Goal: Task Accomplishment & Management: Manage account settings

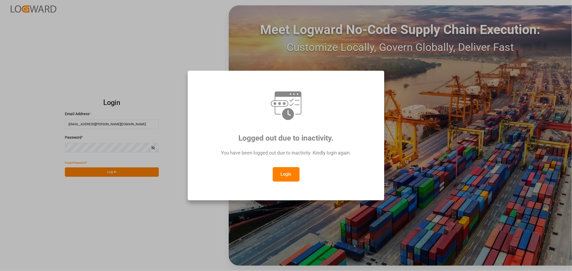
click at [282, 175] on button "Login" at bounding box center [286, 174] width 27 height 14
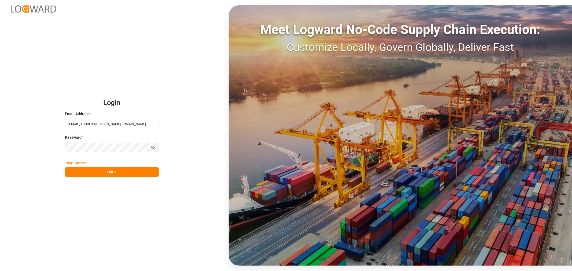
click at [73, 175] on button "Log In" at bounding box center [112, 172] width 94 height 9
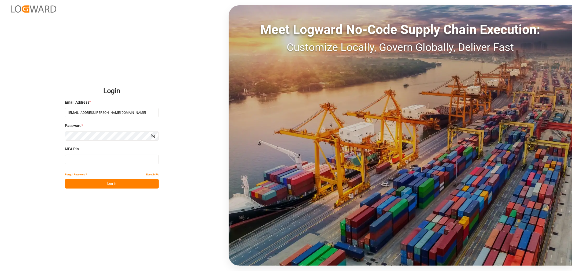
click at [81, 157] on input at bounding box center [112, 159] width 94 height 9
type input "071016"
click at [94, 183] on button "Log In" at bounding box center [112, 183] width 94 height 9
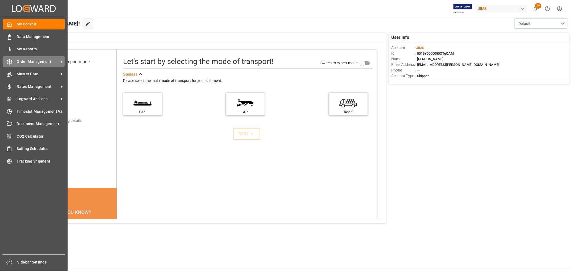
click at [26, 60] on span "Order Management" at bounding box center [38, 62] width 42 height 6
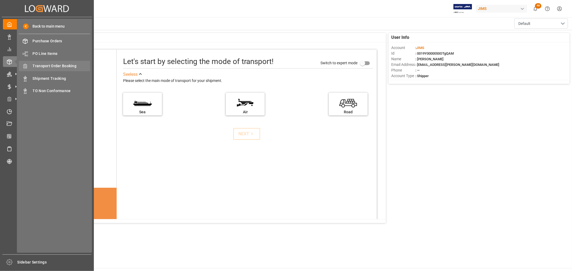
click at [42, 68] on span "Transport Order Booking" at bounding box center [62, 66] width 58 height 6
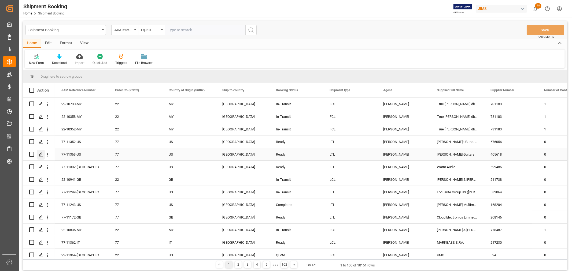
click at [40, 154] on polygon "Press SPACE to select this row." at bounding box center [40, 154] width 3 height 3
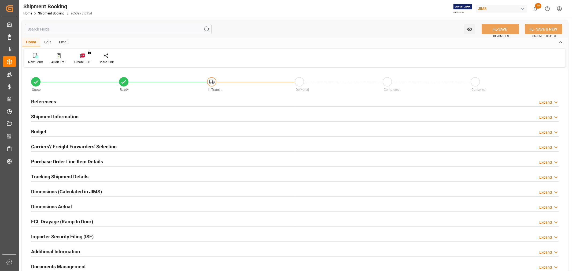
type input "1"
click at [44, 161] on h2 "Purchase Order Line Item Details" at bounding box center [67, 161] width 72 height 7
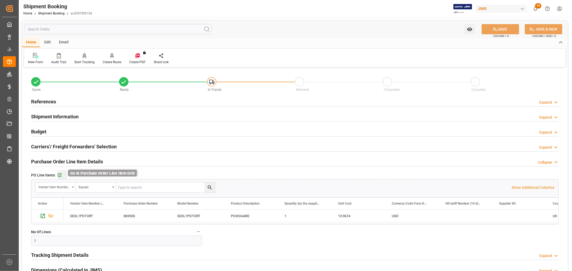
click at [61, 176] on icon "button" at bounding box center [59, 175] width 5 height 5
click at [48, 12] on link "Shipment Booking" at bounding box center [51, 14] width 27 height 4
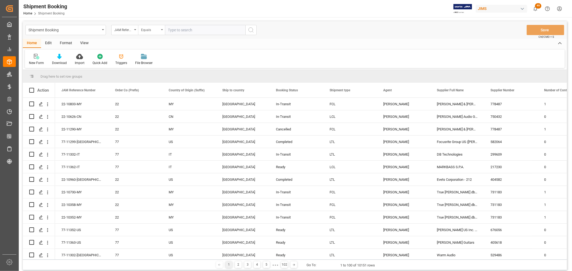
click at [162, 29] on icon "open menu" at bounding box center [162, 29] width 2 height 1
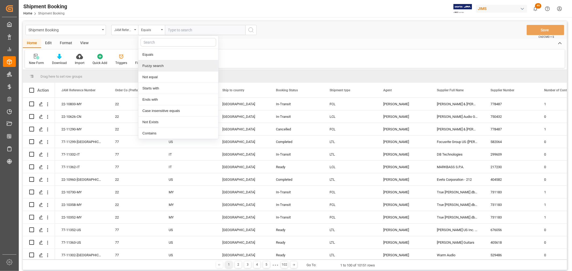
click at [165, 65] on div "Fuzzy search" at bounding box center [178, 65] width 80 height 11
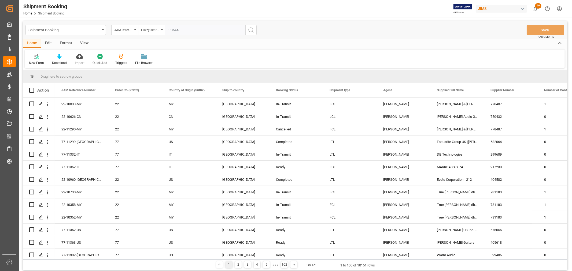
type input "11344"
click at [252, 29] on icon "search button" at bounding box center [251, 30] width 6 height 6
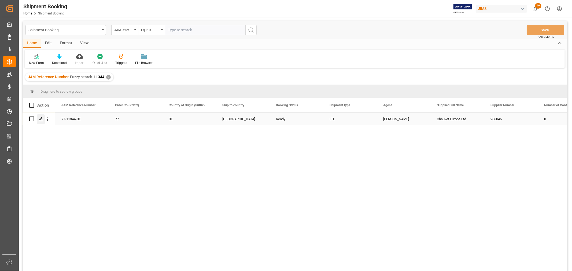
click at [41, 121] on line "Press SPACE to select this row." at bounding box center [40, 121] width 3 height 0
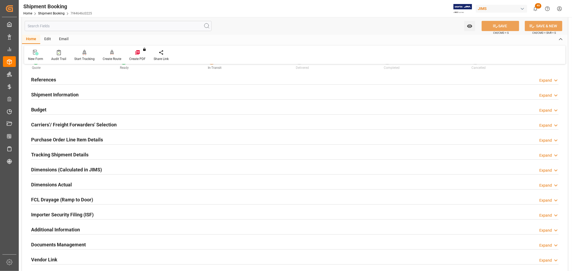
scroll to position [60, 0]
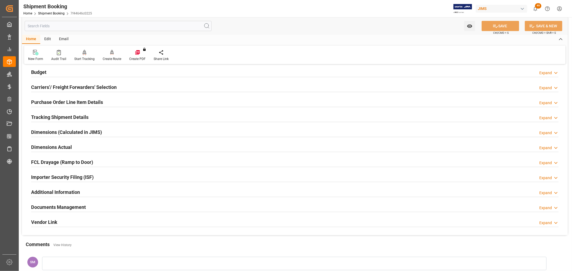
click at [53, 87] on h2 "Carriers'/ Freight Forwarders' Selection" at bounding box center [74, 87] width 86 height 7
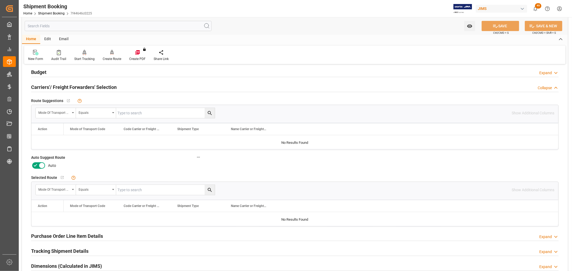
click at [39, 165] on icon at bounding box center [42, 166] width 6 height 6
click at [0, 0] on input "checkbox" at bounding box center [0, 0] width 0 height 0
click at [503, 25] on button "SAVE" at bounding box center [501, 26] width 38 height 10
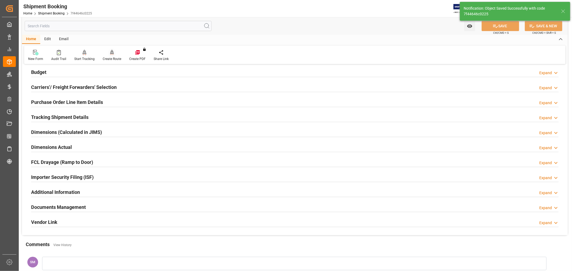
click at [114, 57] on div "Create Route" at bounding box center [112, 59] width 19 height 5
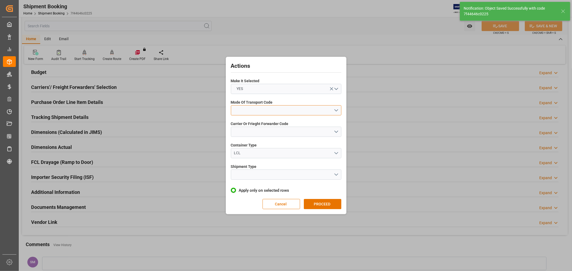
click at [256, 110] on button "open menu" at bounding box center [286, 110] width 110 height 10
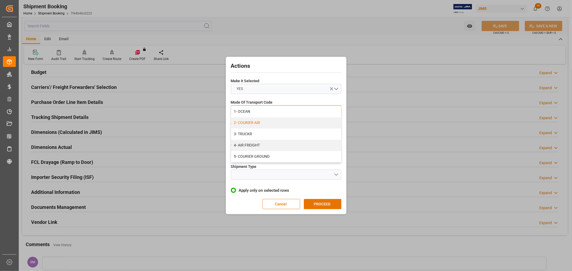
click at [254, 124] on div "2- COURIER AIR" at bounding box center [286, 122] width 110 height 11
click at [252, 133] on button "open menu" at bounding box center [286, 132] width 110 height 10
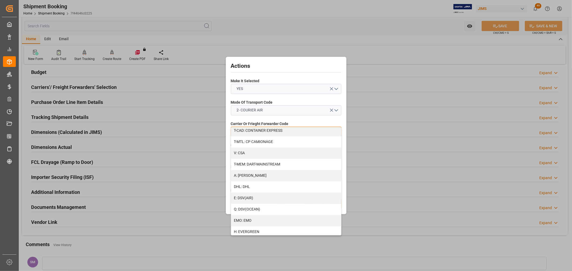
scroll to position [119, 0]
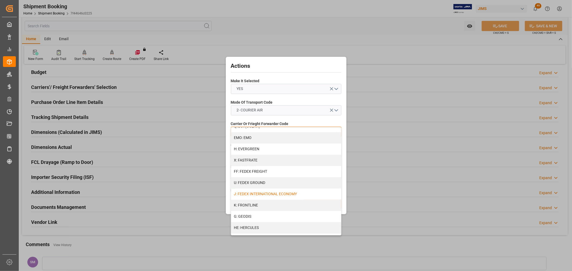
click at [288, 191] on div "J: FEDEX INTERNATIONAL ECONOMY" at bounding box center [286, 194] width 110 height 11
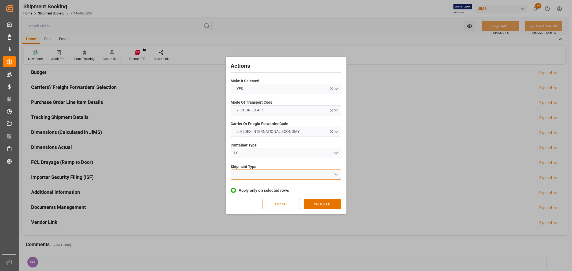
click at [253, 176] on button "open menu" at bounding box center [286, 175] width 110 height 10
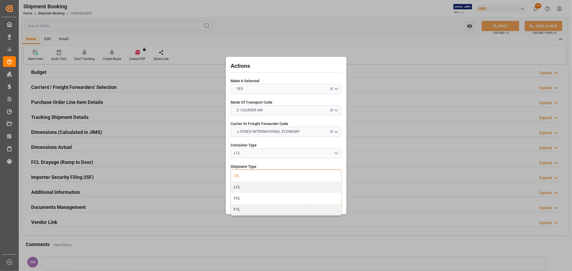
click at [241, 176] on div "LTL" at bounding box center [286, 176] width 110 height 11
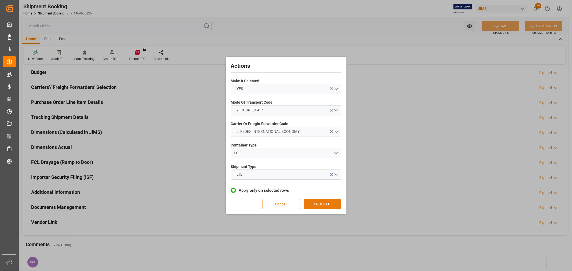
click at [314, 205] on button "PROCEED" at bounding box center [323, 204] width 38 height 10
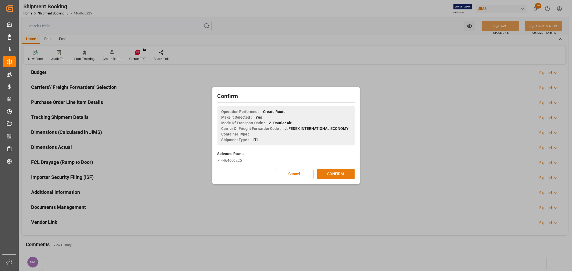
click at [333, 175] on button "CONFIRM" at bounding box center [336, 174] width 38 height 10
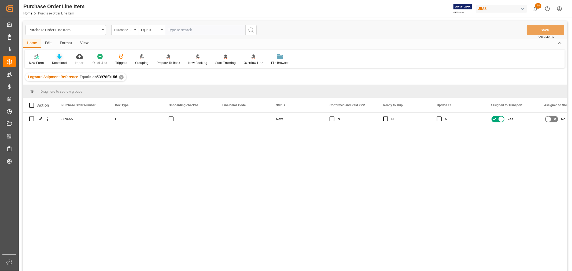
click at [58, 60] on div "Download" at bounding box center [59, 60] width 23 height 12
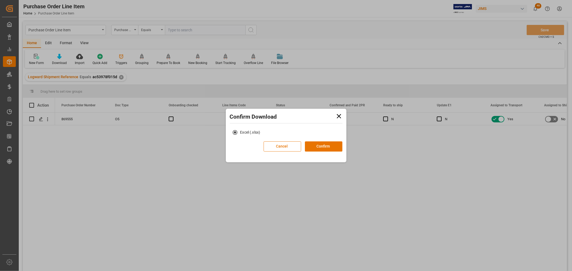
click at [341, 116] on icon at bounding box center [339, 117] width 8 height 8
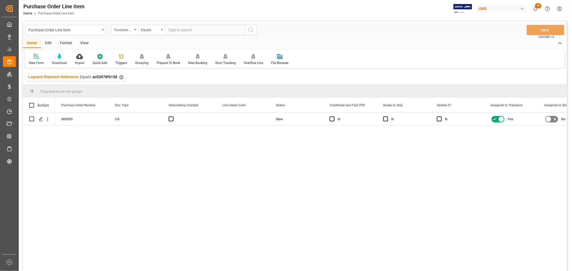
click at [31, 40] on div "Home" at bounding box center [32, 43] width 18 height 9
click at [196, 118] on div "Press SPACE to select this row." at bounding box center [189, 119] width 54 height 12
click at [58, 59] on icon at bounding box center [59, 56] width 5 height 5
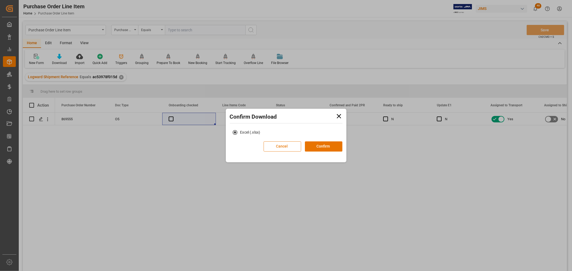
click at [285, 149] on button "Cancel" at bounding box center [283, 147] width 38 height 10
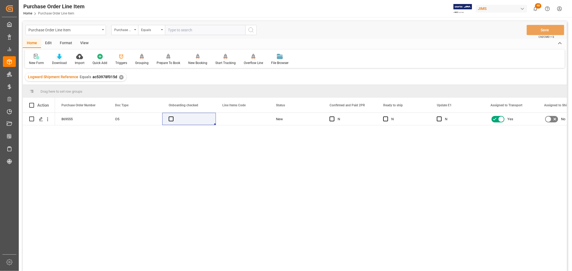
click at [59, 60] on div "Download" at bounding box center [59, 60] width 23 height 12
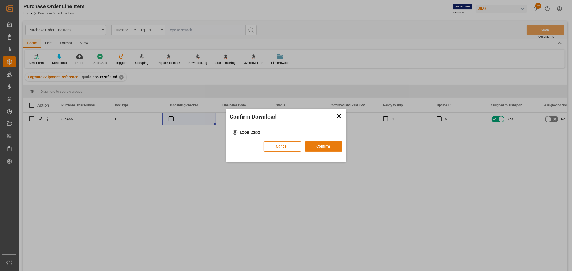
click at [325, 148] on button "Confirm" at bounding box center [324, 147] width 38 height 10
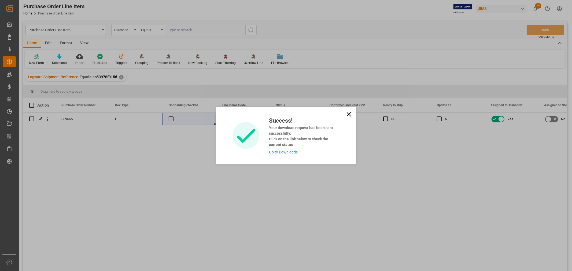
click at [286, 150] on link "Go to Downloads" at bounding box center [283, 152] width 29 height 4
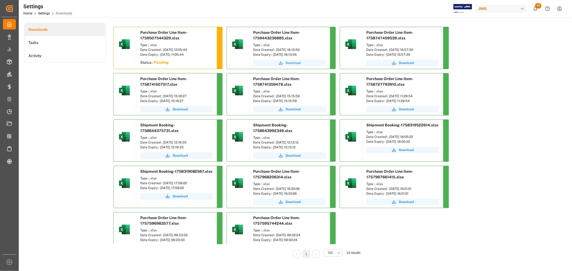
click at [292, 61] on span "Download" at bounding box center [293, 63] width 15 height 5
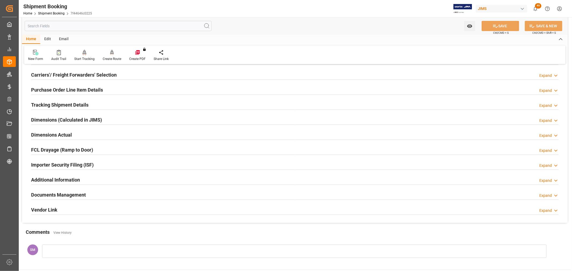
scroll to position [89, 0]
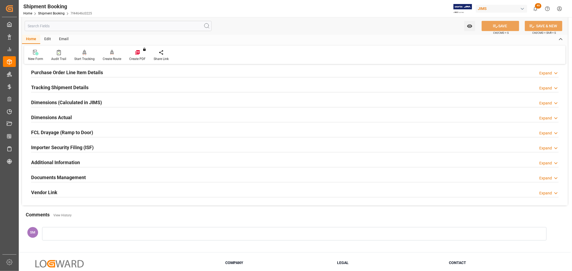
click at [49, 179] on h2 "Documents Management" at bounding box center [58, 177] width 55 height 7
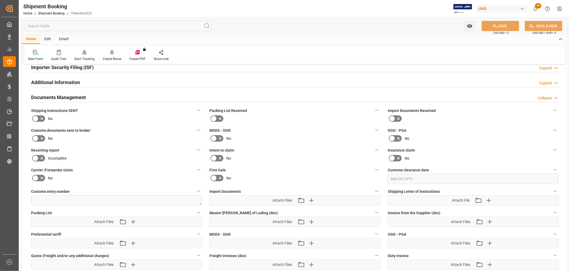
scroll to position [179, 0]
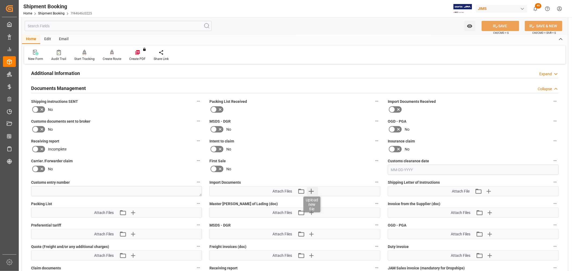
click at [309, 192] on icon "button" at bounding box center [311, 191] width 9 height 9
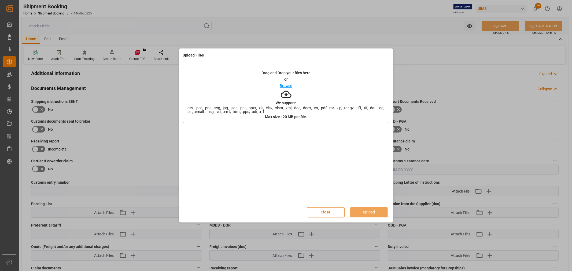
click at [284, 84] on p "Browse" at bounding box center [286, 86] width 13 height 4
click at [364, 208] on button "Upload" at bounding box center [369, 213] width 38 height 10
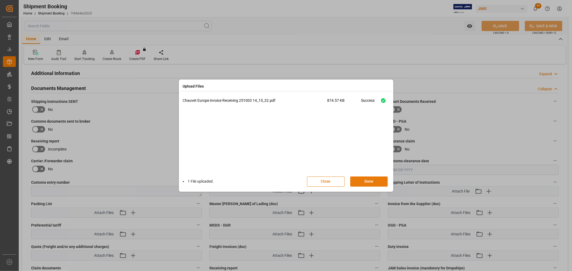
click at [377, 182] on button "Done" at bounding box center [369, 182] width 38 height 10
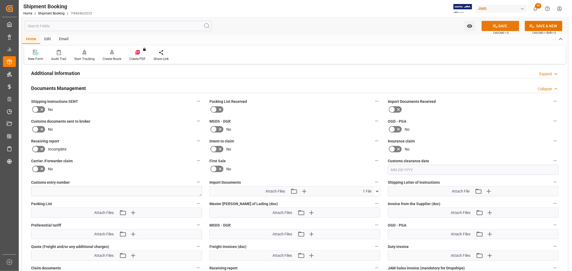
click at [499, 26] on button "SAVE" at bounding box center [501, 26] width 38 height 10
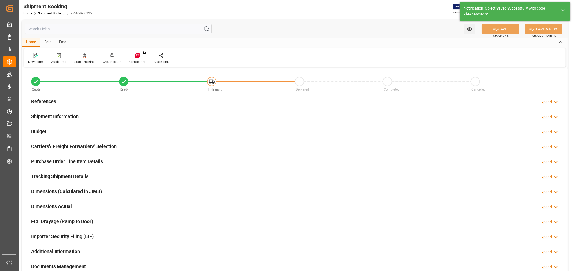
scroll to position [0, 0]
click at [49, 101] on h2 "References" at bounding box center [43, 101] width 25 height 7
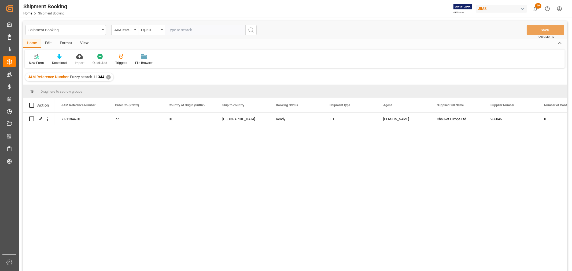
click at [79, 43] on div "View" at bounding box center [84, 43] width 16 height 9
click at [32, 59] on div "Default" at bounding box center [34, 60] width 19 height 12
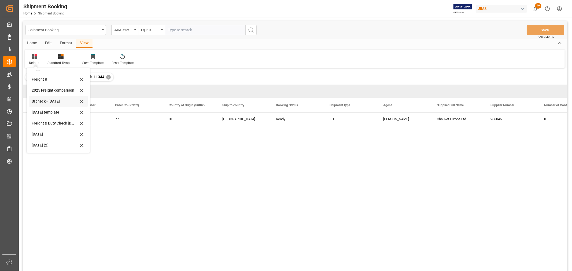
scroll to position [40, 0]
click at [37, 148] on div "Aug 2025 (2)" at bounding box center [55, 145] width 47 height 6
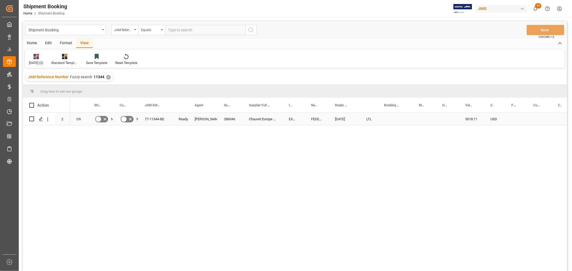
click at [389, 116] on div "Press SPACE to select this row." at bounding box center [395, 119] width 35 height 12
click at [390, 121] on input "Press SPACE to select this row." at bounding box center [395, 122] width 26 height 10
paste input "884745238774"
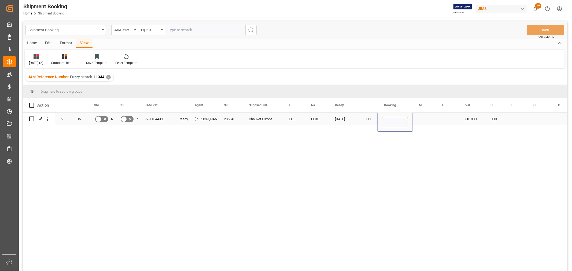
type input "884745238774"
click at [423, 121] on div "Press SPACE to select this row." at bounding box center [423, 119] width 23 height 12
click at [387, 125] on div "884745238774" at bounding box center [395, 119] width 35 height 12
click at [390, 120] on div "884745238774" at bounding box center [395, 119] width 35 height 12
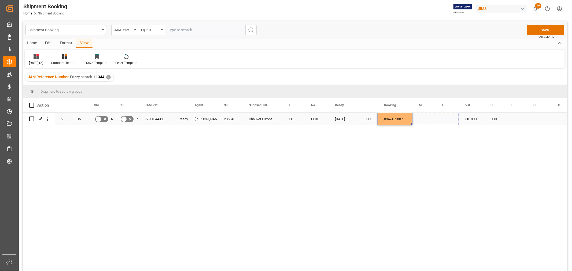
drag, startPoint x: 411, startPoint y: 124, endPoint x: 448, endPoint y: 120, distance: 37.2
click at [517, 116] on div "Press SPACE to select this row." at bounding box center [516, 119] width 22 height 12
click at [516, 117] on div "Press SPACE to select this row." at bounding box center [516, 119] width 22 height 12
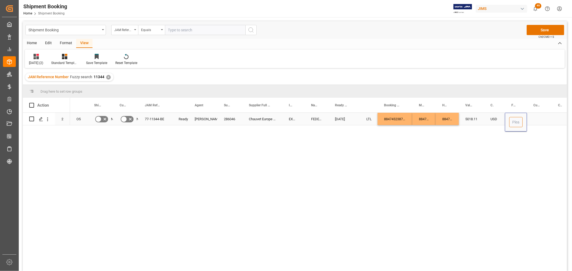
click at [516, 123] on input "Press SPACE to select this row." at bounding box center [515, 122] width 13 height 10
type input "0.00"
click at [534, 117] on div "Press SPACE to select this row." at bounding box center [539, 119] width 25 height 12
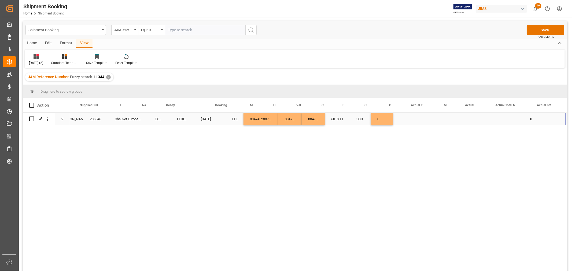
scroll to position [0, 0]
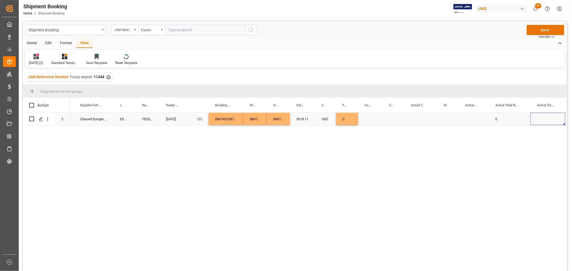
click at [366, 119] on div "Press SPACE to select this row." at bounding box center [370, 119] width 25 height 12
click at [366, 117] on div "Press SPACE to select this row." at bounding box center [370, 119] width 25 height 12
click at [369, 119] on div "Press SPACE to select this row." at bounding box center [370, 119] width 25 height 12
click at [370, 121] on input "Press SPACE to select this row." at bounding box center [370, 122] width 16 height 10
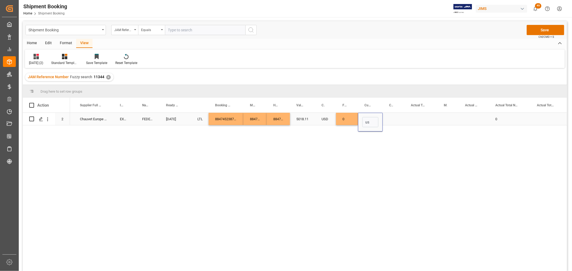
type input "u"
type input "USD"
click at [393, 118] on div "Press SPACE to select this row." at bounding box center [394, 119] width 22 height 12
click at [418, 116] on div "Press SPACE to select this row." at bounding box center [420, 119] width 33 height 12
click at [422, 115] on div "Press SPACE to select this row." at bounding box center [420, 119] width 33 height 12
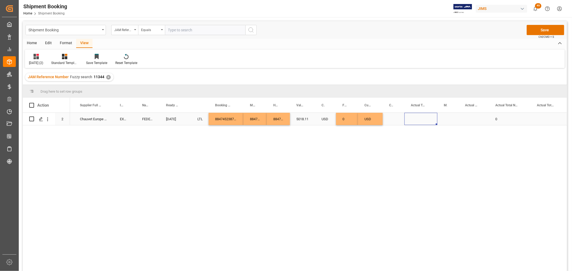
click at [422, 115] on div "Press SPACE to select this row." at bounding box center [420, 119] width 33 height 12
click at [418, 118] on input "Press SPACE to select this row." at bounding box center [421, 122] width 24 height 10
type input "58"
click at [448, 117] on div "Press SPACE to select this row." at bounding box center [447, 119] width 21 height 12
click at [446, 120] on div "Press SPACE to select this row." at bounding box center [447, 119] width 21 height 12
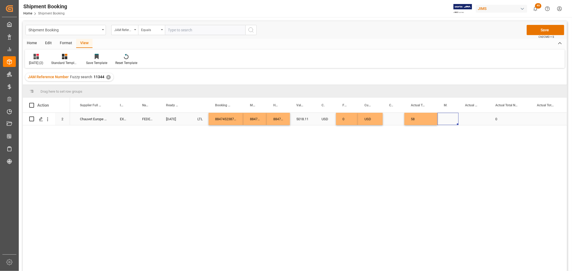
click at [446, 120] on div "Press SPACE to select this row." at bounding box center [447, 119] width 21 height 12
click at [449, 123] on icon "open menu" at bounding box center [448, 122] width 6 height 6
click at [448, 156] on div "LB" at bounding box center [448, 156] width 12 height 19
type input "LB"
click at [472, 116] on div "Press SPACE to select this row." at bounding box center [474, 119] width 30 height 12
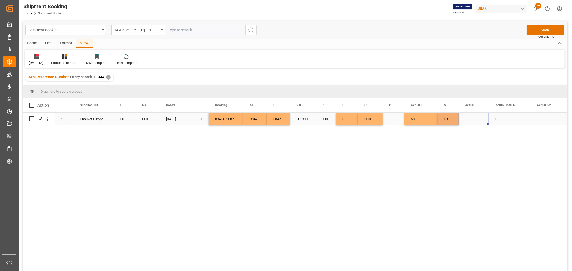
click at [472, 116] on div "Press SPACE to select this row." at bounding box center [474, 119] width 30 height 12
click at [471, 116] on div "Press SPACE to select this row." at bounding box center [474, 122] width 30 height 19
click at [472, 121] on input "Press SPACE to select this row." at bounding box center [474, 122] width 22 height 10
type input "3"
click at [390, 118] on div "Press SPACE to select this row." at bounding box center [394, 119] width 22 height 12
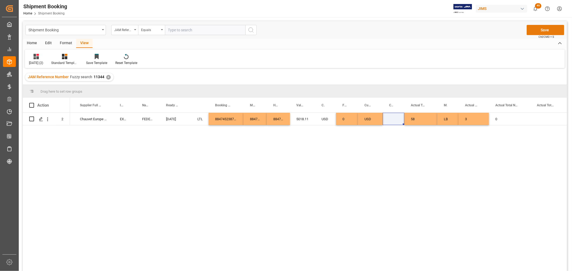
click at [537, 30] on button "Save" at bounding box center [546, 30] width 38 height 10
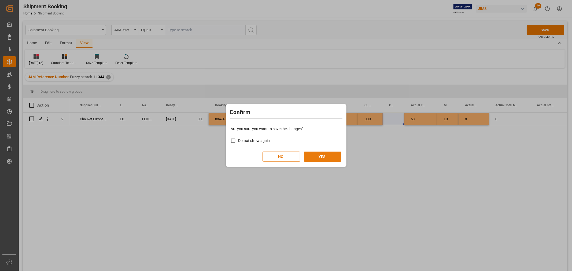
click at [317, 158] on button "YES" at bounding box center [323, 157] width 38 height 10
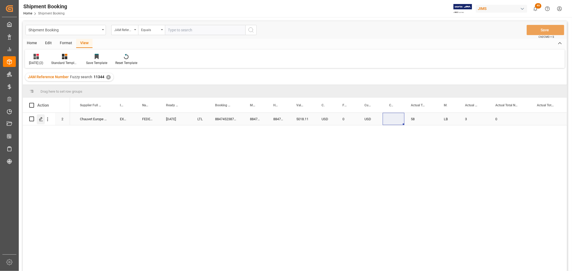
click at [40, 118] on icon "Press SPACE to select this row." at bounding box center [41, 119] width 4 height 4
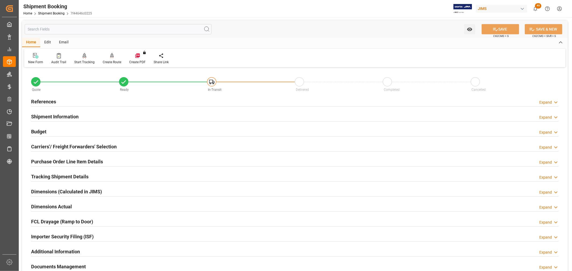
click at [56, 160] on h2 "Purchase Order Line Item Details" at bounding box center [67, 161] width 72 height 7
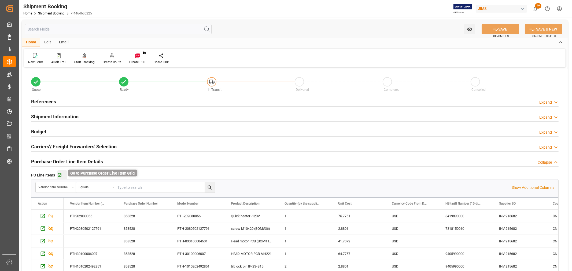
click at [59, 173] on icon "button" at bounding box center [59, 175] width 5 height 5
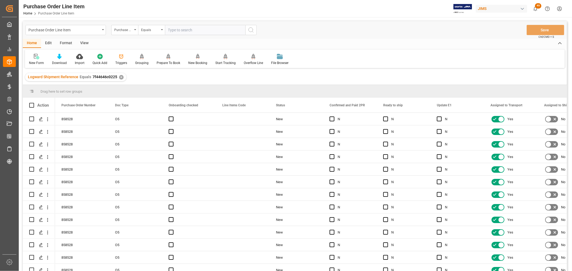
click at [81, 42] on div "View" at bounding box center [84, 43] width 16 height 9
click at [35, 59] on icon at bounding box center [34, 56] width 5 height 5
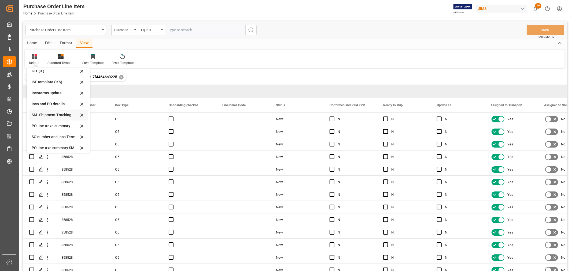
scroll to position [31, 0]
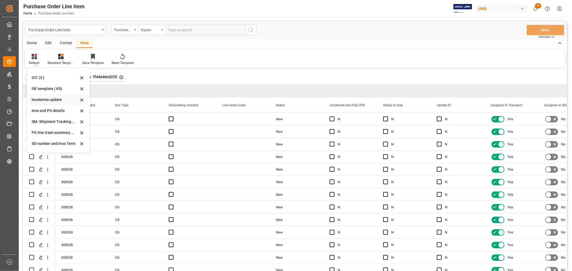
click at [42, 98] on div "Incoterms update" at bounding box center [55, 100] width 47 height 6
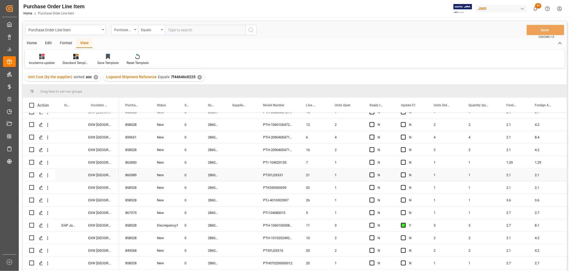
scroll to position [30, 0]
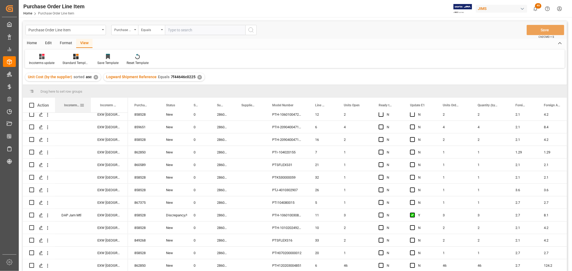
drag, startPoint x: 81, startPoint y: 102, endPoint x: 90, endPoint y: 110, distance: 12.3
click at [90, 110] on div at bounding box center [91, 105] width 2 height 15
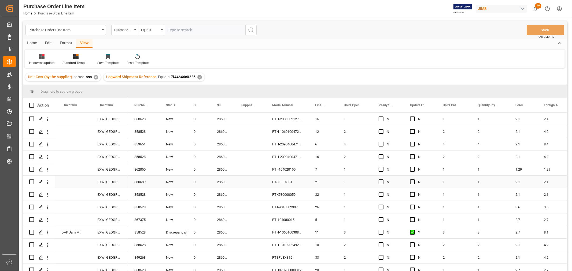
scroll to position [0, 0]
click at [63, 116] on div "Press SPACE to select this row." at bounding box center [73, 119] width 36 height 12
click at [66, 122] on input "Press SPACE to select this row." at bounding box center [72, 122] width 27 height 10
type input "d"
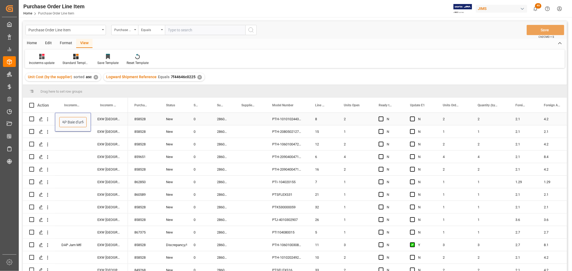
scroll to position [0, 5]
type input "DAP Baie d'urfe."
click at [75, 132] on div "Press SPACE to select this row." at bounding box center [73, 132] width 36 height 12
click at [67, 116] on div "DAP Baie d'urfe." at bounding box center [73, 119] width 36 height 12
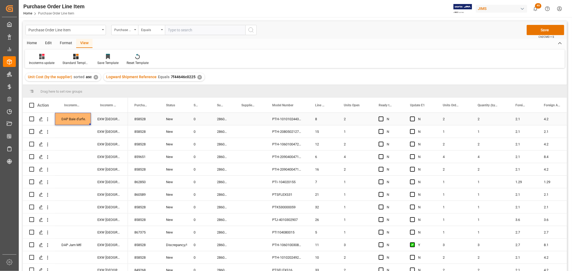
click at [71, 120] on div "DAP Baie d'urfe." at bounding box center [73, 119] width 36 height 12
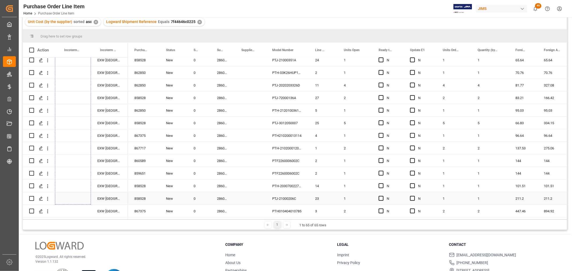
scroll to position [60, 0]
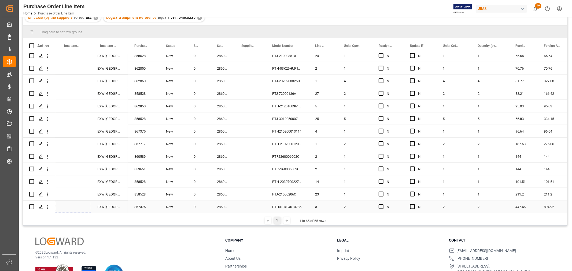
drag, startPoint x: 89, startPoint y: 125, endPoint x: 74, endPoint y: 203, distance: 80.1
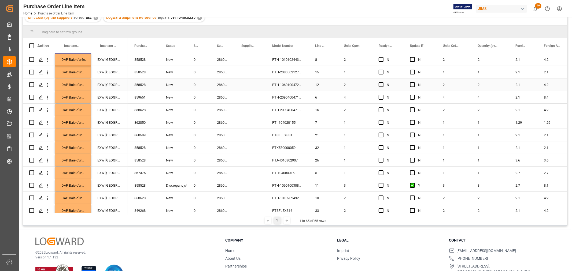
scroll to position [0, 0]
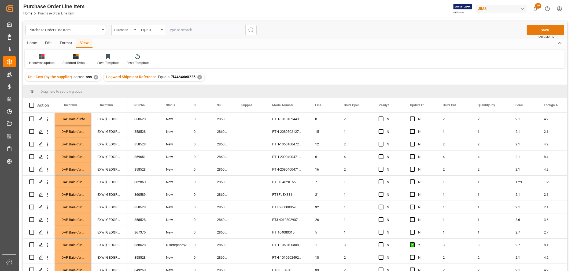
click at [539, 28] on button "Save" at bounding box center [546, 30] width 38 height 10
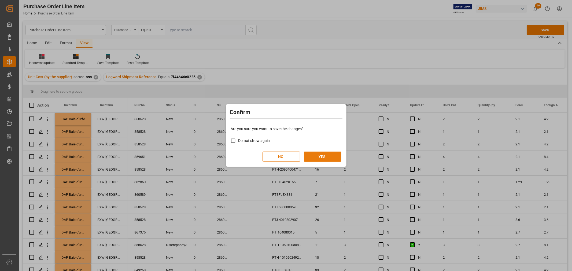
click at [321, 156] on button "YES" at bounding box center [323, 157] width 38 height 10
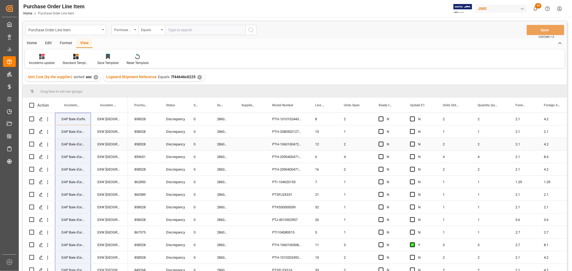
click at [135, 144] on div "858528" at bounding box center [144, 144] width 32 height 12
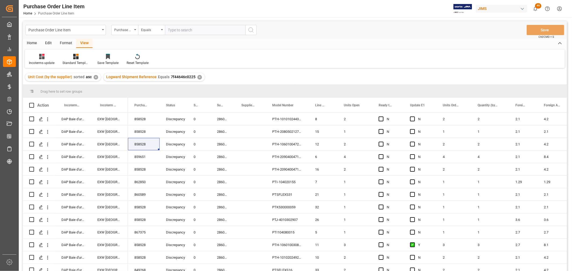
click at [87, 42] on div "View" at bounding box center [84, 43] width 16 height 9
click at [40, 55] on icon at bounding box center [41, 56] width 5 height 5
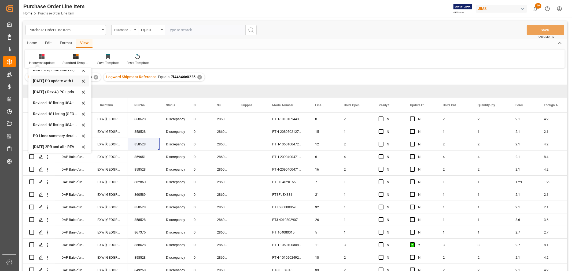
scroll to position [149, 0]
click at [43, 113] on div "Revised HS Listing Canada" at bounding box center [56, 114] width 47 height 6
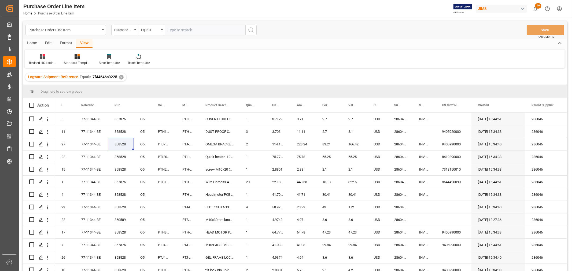
click at [33, 43] on div "Home" at bounding box center [32, 43] width 18 height 9
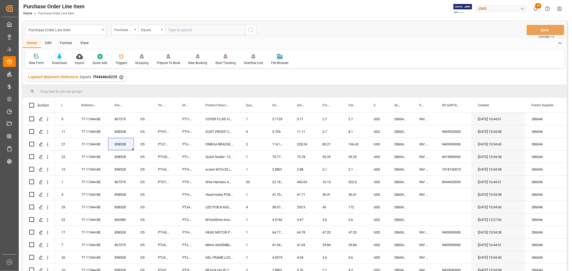
click at [59, 59] on icon at bounding box center [59, 56] width 5 height 5
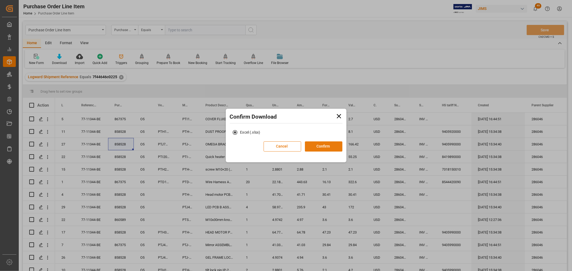
click at [324, 148] on button "Confirm" at bounding box center [324, 147] width 38 height 10
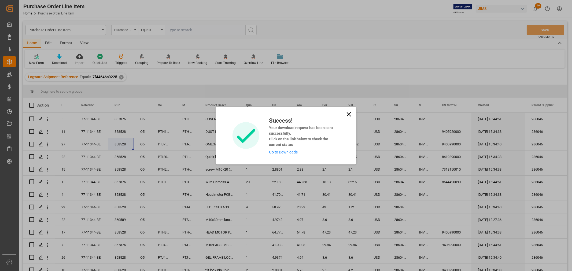
click at [292, 152] on link "Go to Downloads" at bounding box center [283, 152] width 29 height 4
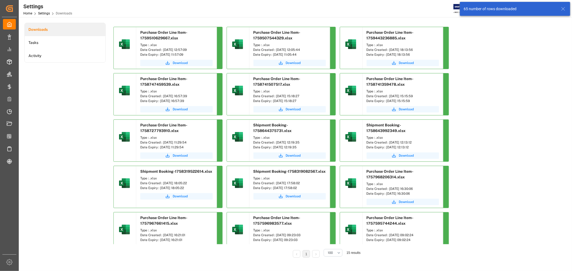
click at [482, 9] on div "65 number of rows downloaded" at bounding box center [510, 9] width 92 height 6
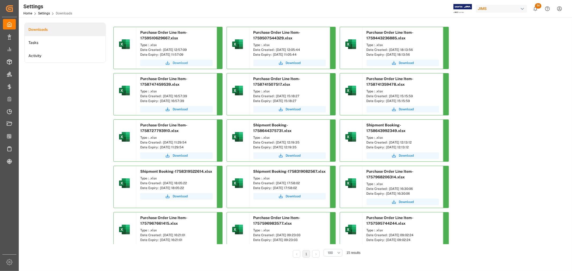
click at [170, 63] on button "Download" at bounding box center [176, 63] width 72 height 6
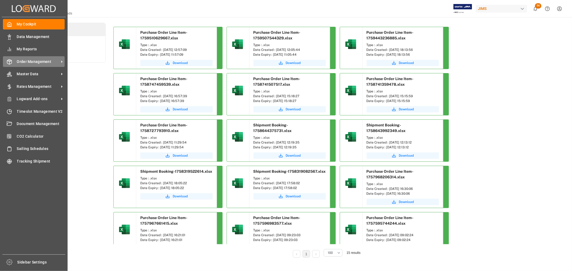
click at [26, 62] on span "Order Management" at bounding box center [38, 62] width 42 height 6
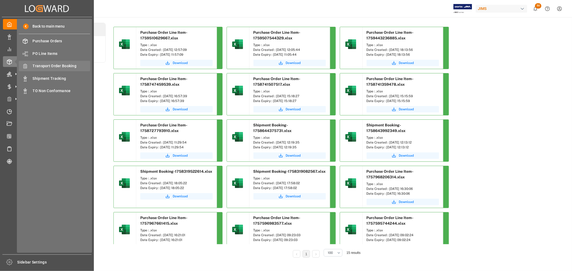
click at [46, 66] on span "Transport Order Booking" at bounding box center [62, 66] width 58 height 6
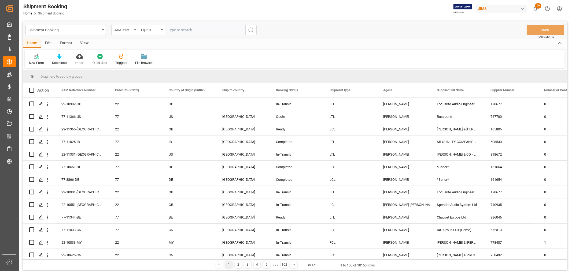
click at [135, 28] on div "JAM Reference Number" at bounding box center [124, 30] width 27 height 10
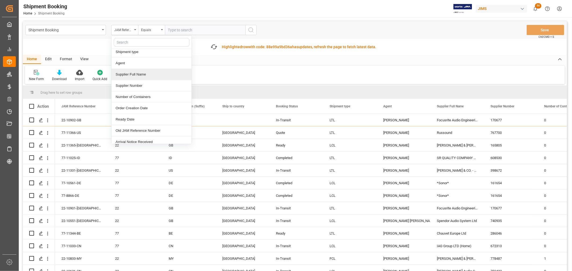
scroll to position [60, 0]
click at [129, 84] on div "Supplier Number" at bounding box center [152, 85] width 80 height 11
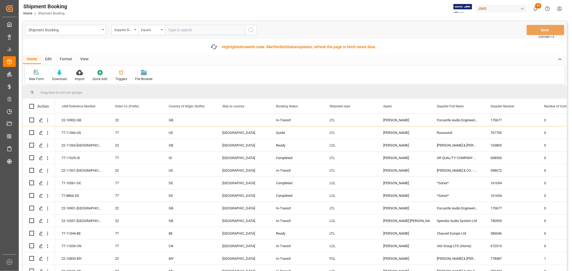
click at [174, 31] on input "text" at bounding box center [205, 30] width 80 height 10
type input "170148"
click at [252, 29] on icon "search button" at bounding box center [251, 30] width 6 height 6
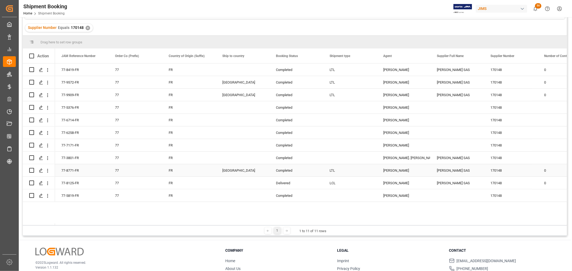
scroll to position [20, 0]
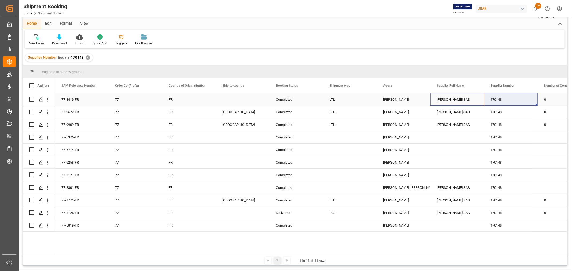
drag, startPoint x: 451, startPoint y: 99, endPoint x: 487, endPoint y: 93, distance: 36.6
click at [89, 56] on div "Supplier Number Equals 170148 ✕" at bounding box center [59, 58] width 68 height 8
click at [86, 56] on div "✕" at bounding box center [88, 58] width 5 height 5
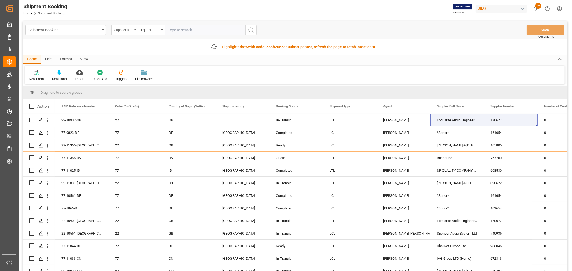
click at [136, 29] on icon "open menu" at bounding box center [135, 29] width 2 height 1
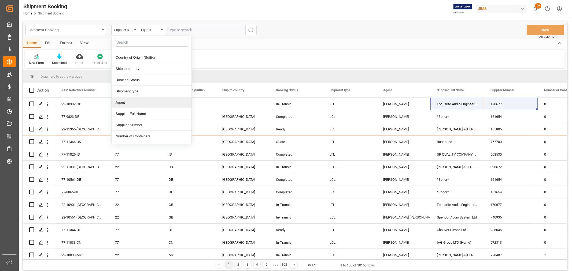
scroll to position [30, 0]
click at [140, 105] on div "Supplier Full Name" at bounding box center [152, 103] width 80 height 11
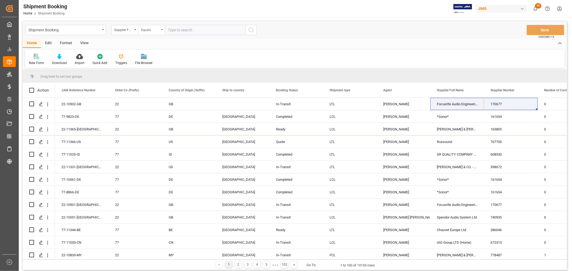
click at [162, 29] on icon "open menu" at bounding box center [162, 29] width 2 height 1
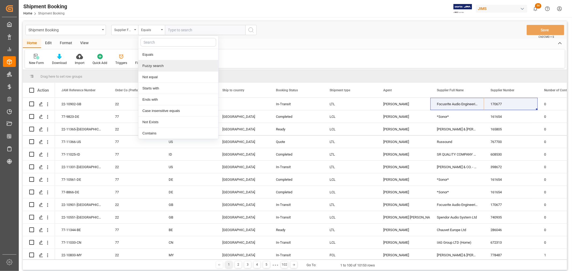
click at [161, 66] on div "Fuzzy search" at bounding box center [178, 65] width 80 height 11
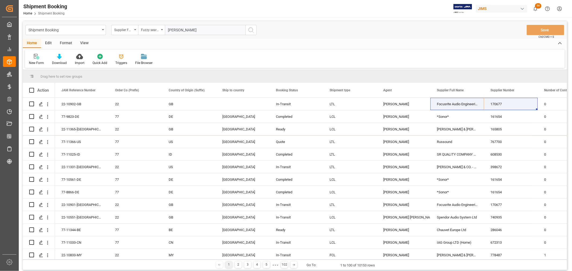
type input "[PERSON_NAME]"
click at [252, 29] on icon "search button" at bounding box center [251, 30] width 6 height 6
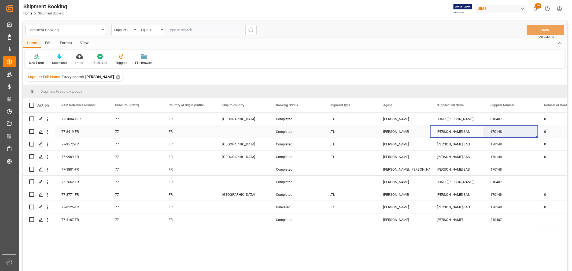
drag, startPoint x: 454, startPoint y: 130, endPoint x: 486, endPoint y: 130, distance: 31.9
click at [32, 62] on div "New Form" at bounding box center [36, 63] width 15 height 5
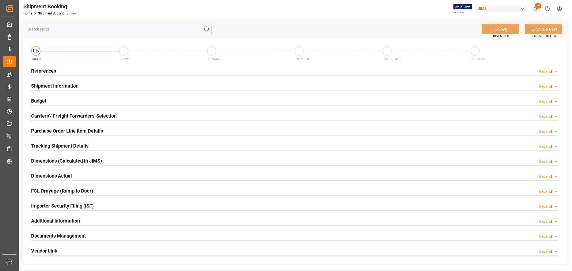
click at [38, 71] on h2 "References" at bounding box center [43, 70] width 25 height 7
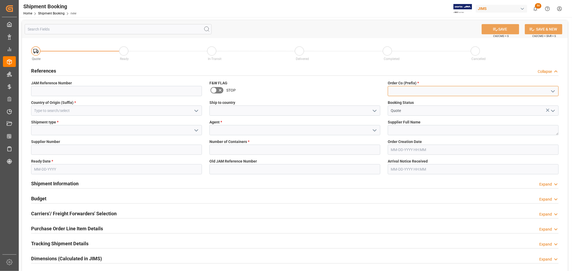
click at [401, 91] on input at bounding box center [473, 91] width 171 height 10
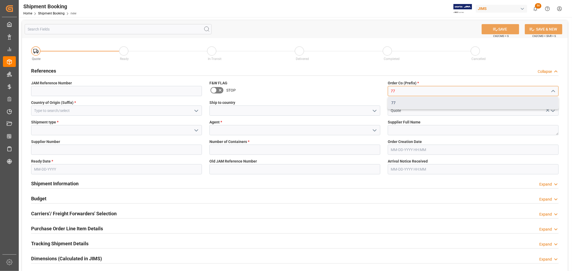
click at [399, 99] on div "77" at bounding box center [473, 103] width 170 height 12
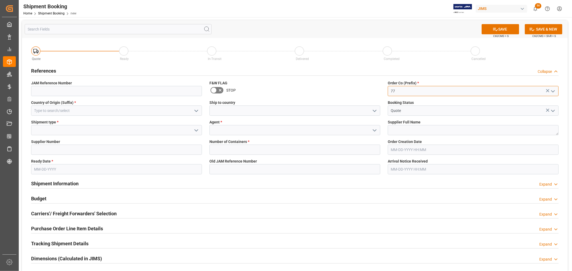
type input "77"
click at [39, 111] on input at bounding box center [116, 111] width 171 height 10
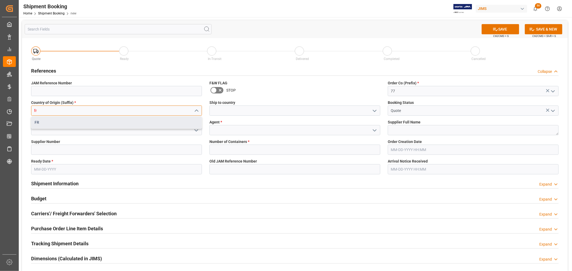
click at [44, 123] on div "FR" at bounding box center [116, 123] width 170 height 12
type input "FR"
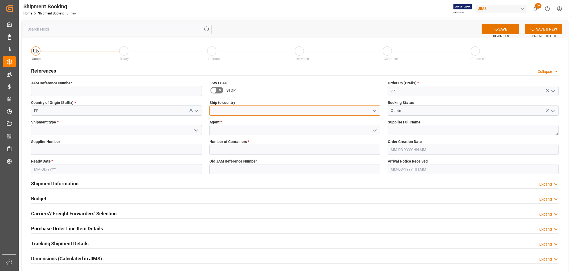
click at [242, 106] on input at bounding box center [294, 111] width 171 height 10
type input "[GEOGRAPHIC_DATA]"
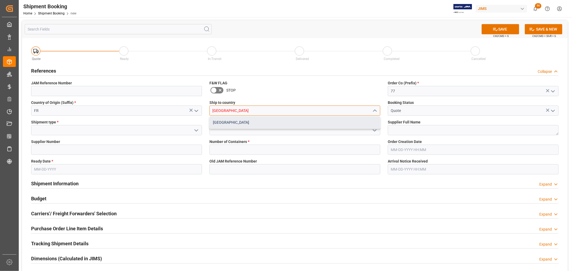
click at [217, 121] on div "[GEOGRAPHIC_DATA]" at bounding box center [295, 123] width 170 height 12
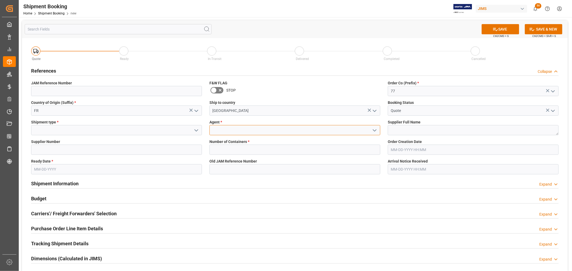
click at [223, 129] on input at bounding box center [294, 130] width 171 height 10
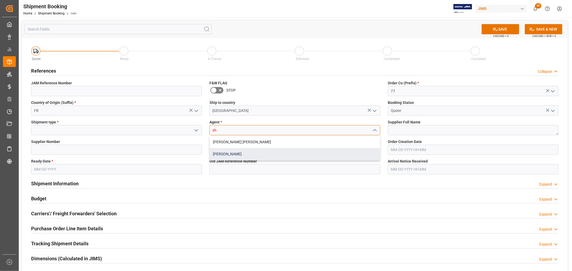
click at [223, 151] on div "[PERSON_NAME]" at bounding box center [295, 154] width 170 height 12
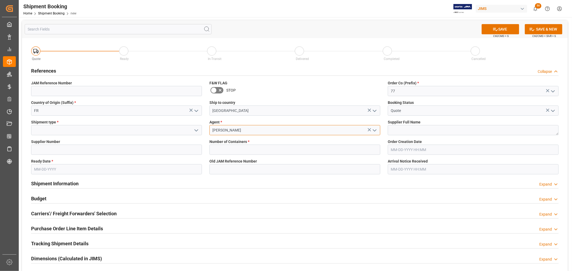
type input "[PERSON_NAME]"
click at [404, 130] on textarea at bounding box center [473, 130] width 171 height 10
click at [112, 149] on input at bounding box center [116, 150] width 171 height 10
click at [403, 128] on textarea at bounding box center [473, 130] width 171 height 10
paste textarea "Vandoren SAS 170148"
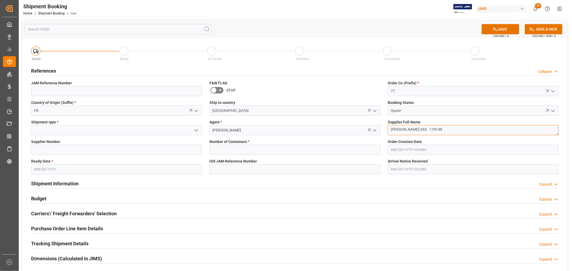
drag, startPoint x: 418, startPoint y: 129, endPoint x: 449, endPoint y: 130, distance: 31.7
click at [449, 130] on textarea "Vandoren SAS 170148" at bounding box center [473, 130] width 171 height 10
type textarea "Vandoren SAS"
click at [56, 152] on input at bounding box center [116, 150] width 171 height 10
paste input "170148"
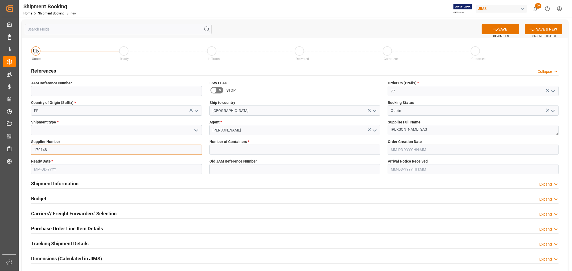
type input "170148"
click at [185, 143] on label "Supplier Number" at bounding box center [116, 142] width 171 height 6
click at [240, 150] on input "text" at bounding box center [294, 150] width 171 height 10
type input "0"
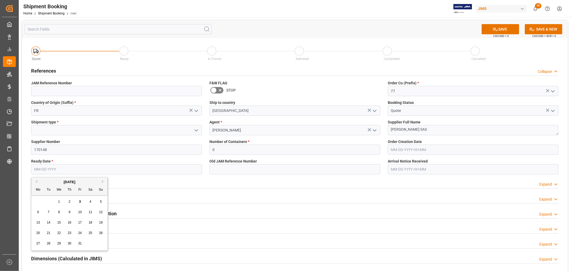
click at [48, 171] on input "text" at bounding box center [116, 169] width 171 height 10
click at [43, 204] on div "29 30 1 2 3 4 5" at bounding box center [69, 202] width 73 height 10
click at [81, 201] on div "3" at bounding box center [80, 202] width 7 height 6
type input "[DATE]"
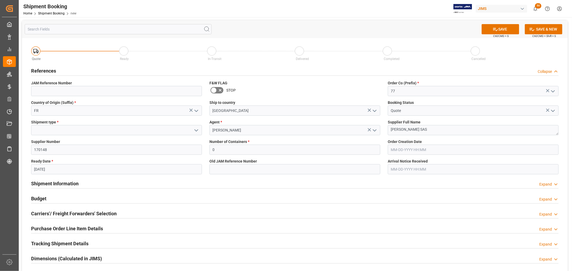
click at [230, 198] on div "Budget Expand" at bounding box center [295, 198] width 528 height 10
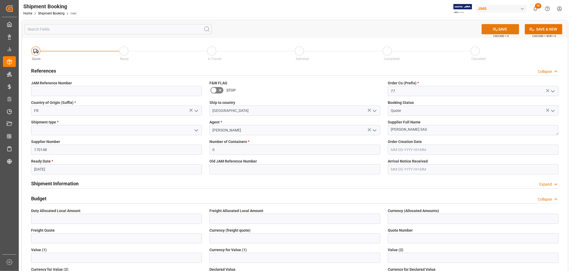
click at [497, 28] on icon at bounding box center [496, 30] width 6 height 6
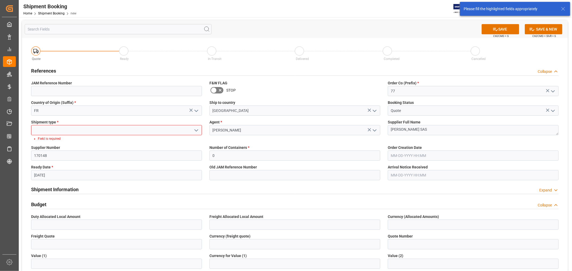
click at [70, 129] on input at bounding box center [116, 130] width 171 height 10
click at [198, 130] on polyline "open menu" at bounding box center [196, 131] width 3 height 2
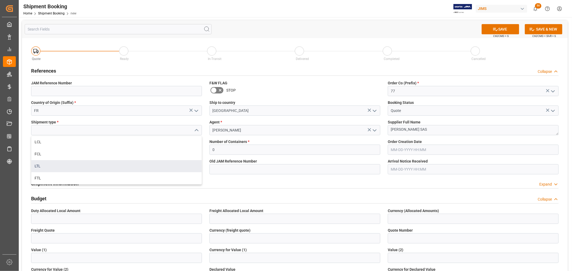
click at [45, 167] on div "LTL" at bounding box center [116, 166] width 170 height 12
type input "LTL"
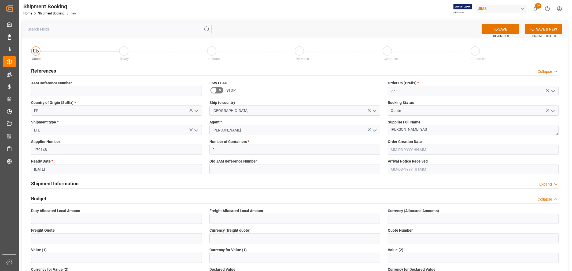
drag, startPoint x: 86, startPoint y: 189, endPoint x: 423, endPoint y: 8, distance: 382.6
click at [132, 165] on div "Quote Ready In-Transit Delivered Completed Cancelled References Collapse JAM Re…" at bounding box center [295, 258] width 546 height 441
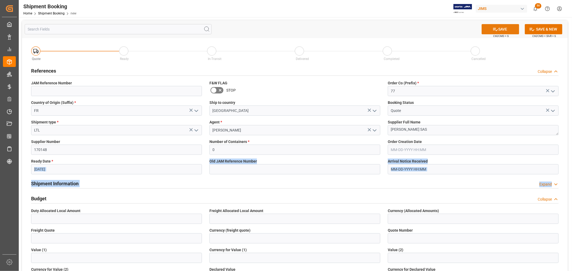
click at [496, 27] on icon at bounding box center [496, 30] width 6 height 6
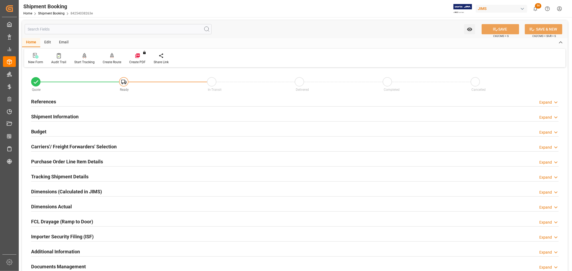
click at [32, 101] on h2 "References" at bounding box center [43, 101] width 25 height 7
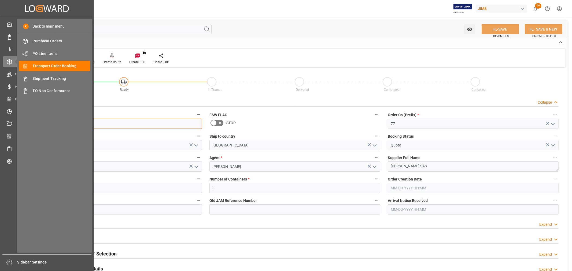
drag, startPoint x: 72, startPoint y: 128, endPoint x: 18, endPoint y: 133, distance: 53.6
click at [18, 133] on div "Created by potrace 1.15, written by Peter Selinger 2001-2017 Created by potrace…" at bounding box center [286, 135] width 572 height 271
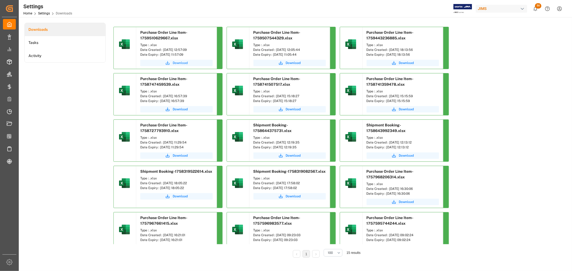
click at [183, 61] on span "Download" at bounding box center [180, 63] width 15 height 5
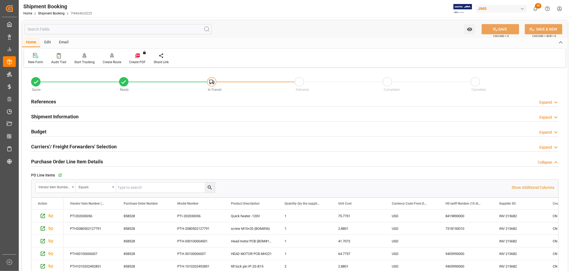
scroll to position [60, 0]
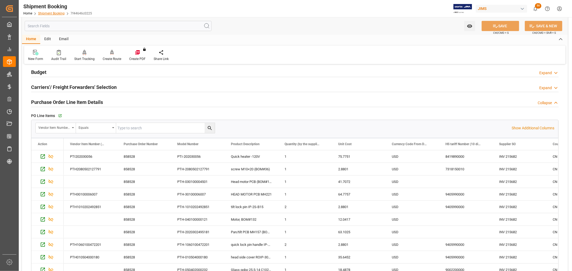
click at [58, 13] on link "Shipment Booking" at bounding box center [51, 14] width 27 height 4
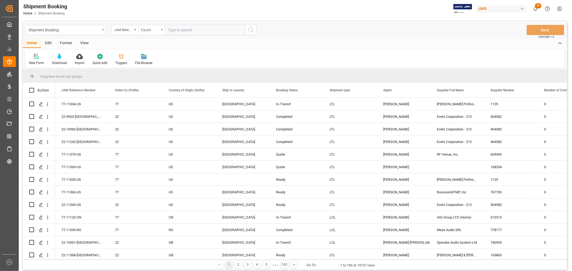
click at [162, 28] on div "Equals" at bounding box center [151, 30] width 27 height 10
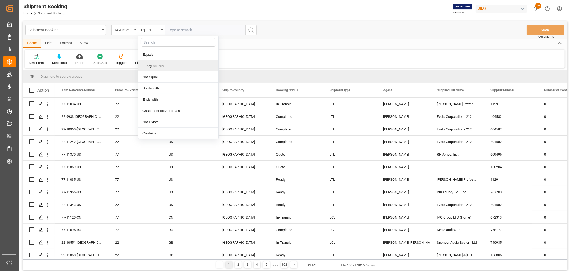
click at [157, 64] on div "Fuzzy search" at bounding box center [178, 65] width 80 height 11
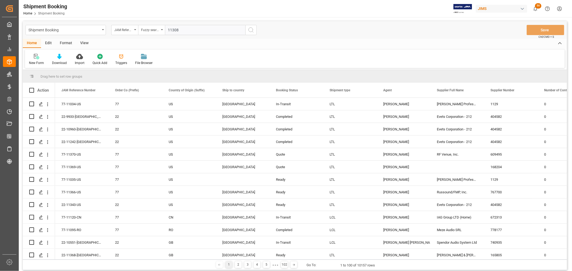
type input "11308"
click at [252, 31] on icon "search button" at bounding box center [251, 30] width 6 height 6
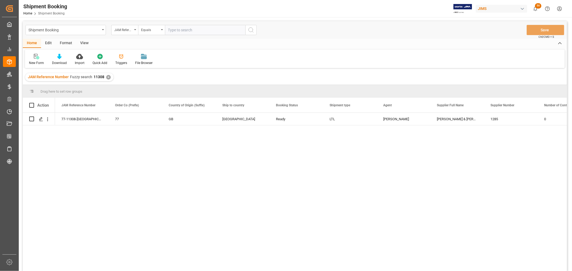
click at [269, 172] on div "77-11308-GB 77 GB Canada Ready LTL Shyamala Mantha Allen & Heath 1285 0" at bounding box center [311, 194] width 512 height 162
click at [111, 152] on div "77-11308-GB 77 GB Canada Ready LTL Shyamala Mantha Allen & Heath 1285 0" at bounding box center [311, 194] width 512 height 162
click at [101, 160] on div "77-11308-GB 77 GB Canada Ready LTL Shyamala Mantha Allen & Heath 1285 0" at bounding box center [311, 194] width 512 height 162
click at [83, 42] on div "View" at bounding box center [84, 43] width 16 height 9
click at [36, 58] on icon at bounding box center [34, 56] width 5 height 5
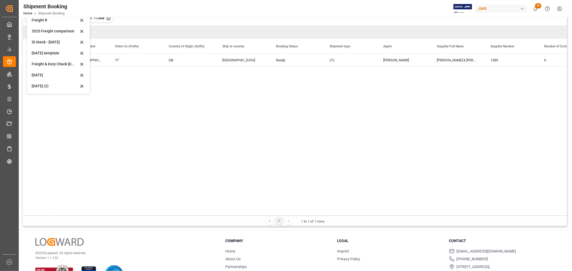
scroll to position [60, 0]
click at [37, 85] on div "Aug 2025 (2)" at bounding box center [55, 86] width 47 height 6
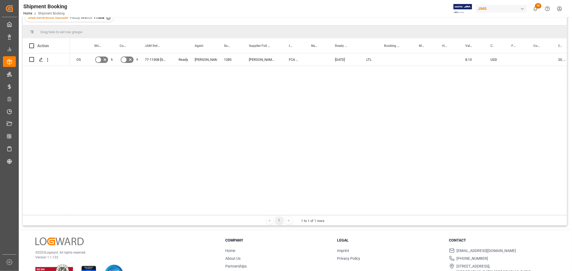
click at [189, 84] on div "O5 No No 77-11308-GB Ready Shyamala Mantha 1285 Allen & Heath FCA Penryn GB 10-…" at bounding box center [318, 134] width 497 height 162
click at [391, 58] on div "Press SPACE to select this row." at bounding box center [395, 59] width 35 height 12
click at [391, 58] on input "Press SPACE to select this row." at bounding box center [395, 63] width 26 height 10
type input "884817949063"
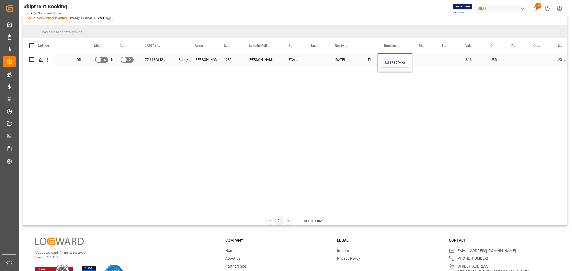
scroll to position [0, 6]
click at [423, 58] on div "Press SPACE to select this row." at bounding box center [423, 59] width 23 height 12
click at [393, 58] on div "884817949063" at bounding box center [395, 59] width 35 height 12
drag, startPoint x: 412, startPoint y: 65, endPoint x: 446, endPoint y: 64, distance: 34.6
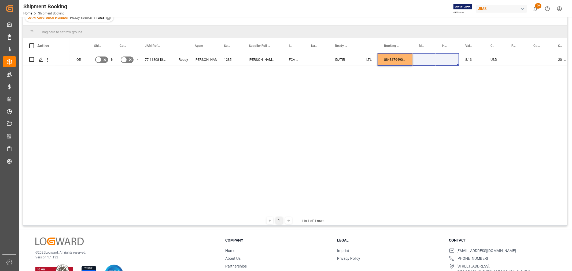
click at [386, 77] on div "O5 No No 77-11308-GB Ready Shyamala Mantha 1285 Allen & Heath FCA Penryn GB 10-…" at bounding box center [318, 134] width 497 height 162
click at [388, 62] on div "884817949063" at bounding box center [395, 59] width 35 height 12
drag, startPoint x: 411, startPoint y: 61, endPoint x: 443, endPoint y: 61, distance: 31.4
click at [395, 60] on div "884817949063" at bounding box center [395, 59] width 35 height 12
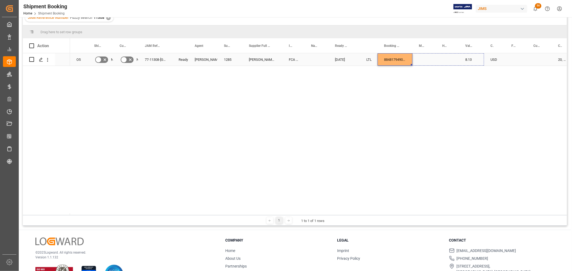
drag, startPoint x: 411, startPoint y: 64, endPoint x: 461, endPoint y: 58, distance: 50.0
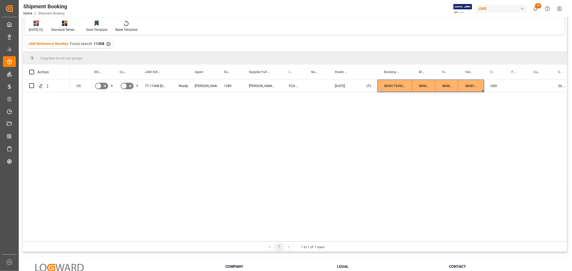
scroll to position [0, 0]
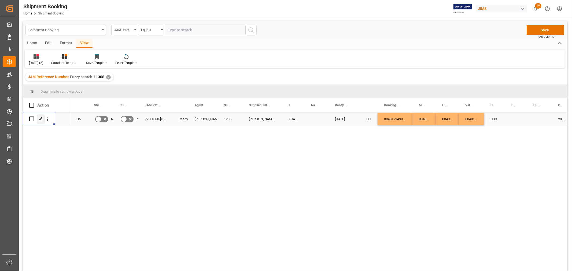
click at [39, 121] on icon "Press SPACE to select this row." at bounding box center [41, 119] width 4 height 4
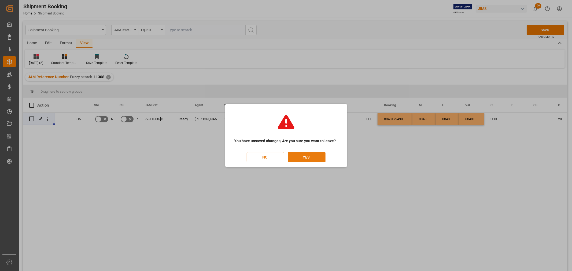
click at [311, 155] on button "YES" at bounding box center [307, 157] width 38 height 10
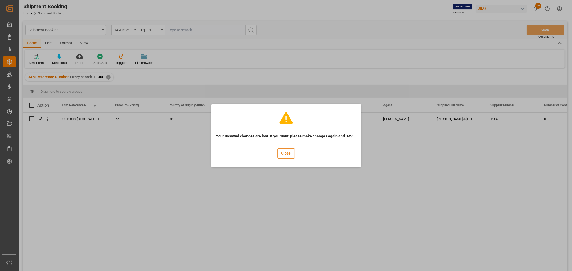
click at [289, 154] on button "Close" at bounding box center [286, 154] width 18 height 10
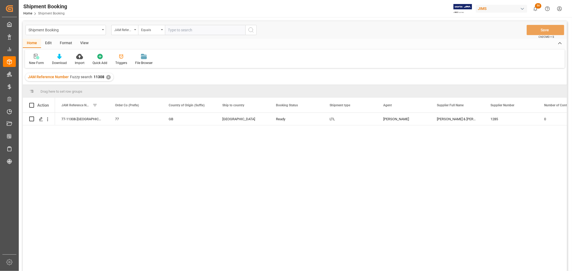
click at [83, 43] on div "View" at bounding box center [84, 43] width 16 height 9
click at [35, 62] on div "Default" at bounding box center [34, 63] width 10 height 5
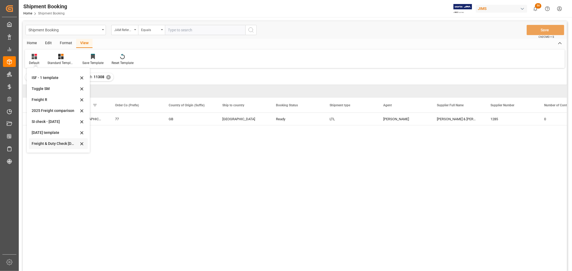
scroll to position [40, 0]
click at [39, 146] on div "Aug 2025 (2)" at bounding box center [55, 145] width 47 height 6
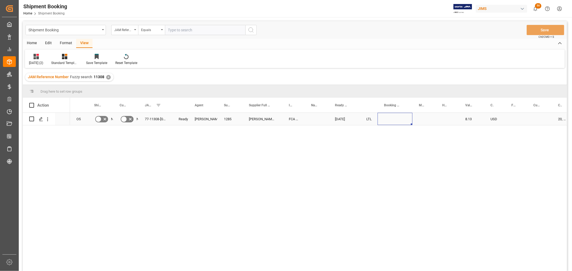
click at [392, 114] on div "Press SPACE to select this row." at bounding box center [395, 119] width 35 height 12
click at [391, 115] on div "Press SPACE to select this row." at bounding box center [395, 119] width 35 height 12
click at [391, 119] on input "Press SPACE to select this row." at bounding box center [395, 122] width 26 height 10
paste input "884817949063"
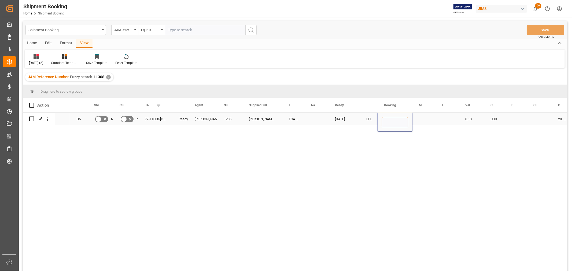
type input "884817949063"
click at [427, 121] on div "Press SPACE to select this row." at bounding box center [423, 119] width 23 height 12
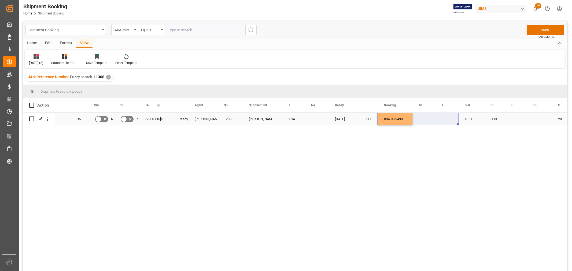
drag, startPoint x: 412, startPoint y: 124, endPoint x: 448, endPoint y: 119, distance: 36.9
click at [392, 118] on div "884817949063" at bounding box center [395, 119] width 35 height 12
drag, startPoint x: 412, startPoint y: 124, endPoint x: 450, endPoint y: 119, distance: 38.3
click at [547, 30] on button "Save" at bounding box center [546, 30] width 38 height 10
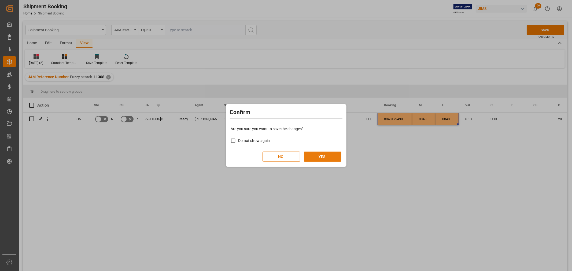
click at [331, 157] on button "YES" at bounding box center [323, 157] width 38 height 10
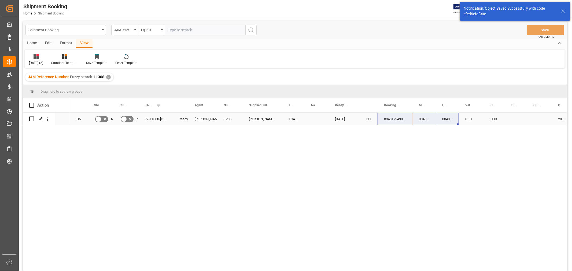
click at [519, 116] on div "Press SPACE to select this row." at bounding box center [516, 119] width 22 height 12
click at [516, 122] on input "Press SPACE to select this row." at bounding box center [515, 122] width 13 height 10
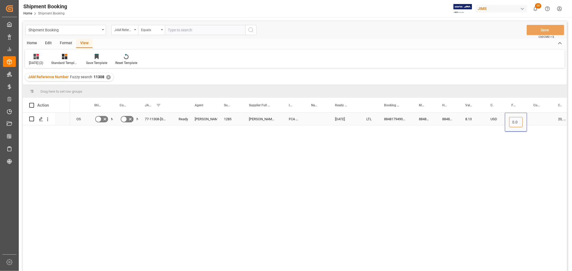
type input "0.00"
click at [537, 121] on input "Press SPACE to select this row." at bounding box center [539, 122] width 16 height 10
type input "USD"
click at [467, 118] on div "8.13" at bounding box center [471, 119] width 25 height 12
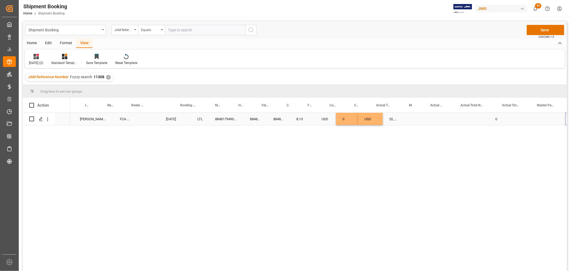
scroll to position [0, 234]
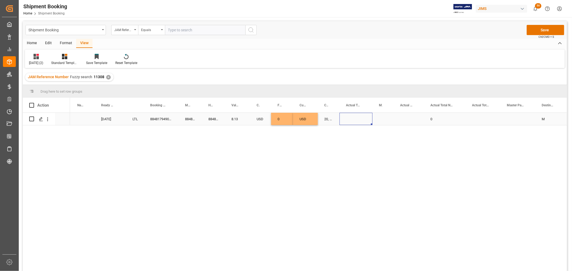
click at [352, 117] on div "Press SPACE to select this row." at bounding box center [356, 119] width 33 height 12
click at [355, 119] on input "Press SPACE to select this row." at bounding box center [356, 122] width 24 height 10
type input "0.5"
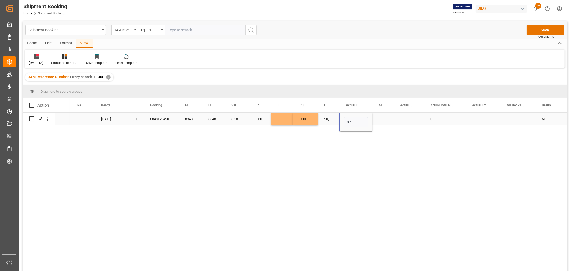
click at [385, 121] on div "Press SPACE to select this row." at bounding box center [383, 119] width 21 height 12
click at [385, 119] on div "Press SPACE to select this row." at bounding box center [383, 119] width 21 height 12
click at [382, 123] on icon "open menu" at bounding box center [384, 122] width 6 height 6
click at [382, 138] on div "KG" at bounding box center [383, 137] width 12 height 19
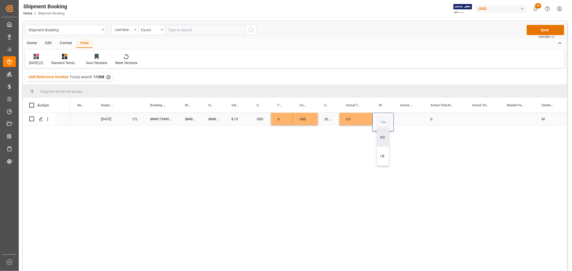
type input "KG"
click at [404, 120] on div "Press SPACE to select this row." at bounding box center [409, 119] width 30 height 12
click at [406, 115] on div "Press SPACE to select this row." at bounding box center [409, 119] width 30 height 12
drag, startPoint x: 406, startPoint y: 121, endPoint x: 406, endPoint y: 117, distance: 4.0
click at [406, 119] on div "Press SPACE to select this row." at bounding box center [409, 119] width 30 height 12
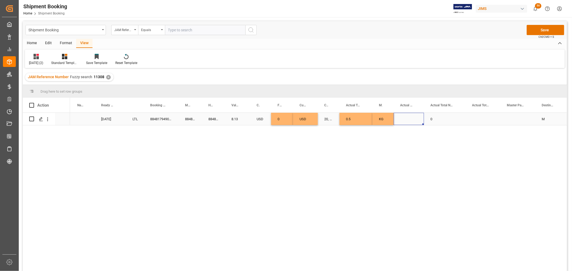
click at [406, 117] on div "Press SPACE to select this row." at bounding box center [409, 119] width 30 height 12
click at [408, 120] on div "Press SPACE to select this row." at bounding box center [409, 119] width 30 height 12
click at [386, 120] on div "KG" at bounding box center [383, 119] width 8 height 12
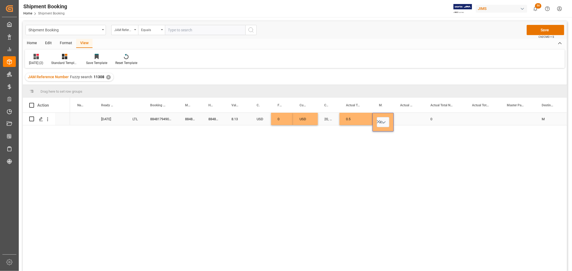
click at [404, 118] on div "Press SPACE to select this row." at bounding box center [409, 119] width 30 height 12
click at [404, 118] on input "Press SPACE to select this row." at bounding box center [409, 122] width 22 height 10
click at [408, 121] on input "Press SPACE to select this row." at bounding box center [409, 122] width 22 height 10
type input "1"
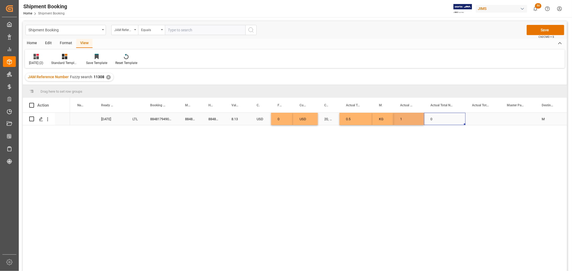
click at [445, 120] on div "0" at bounding box center [445, 119] width 42 height 12
click at [547, 31] on button "Save" at bounding box center [546, 30] width 38 height 10
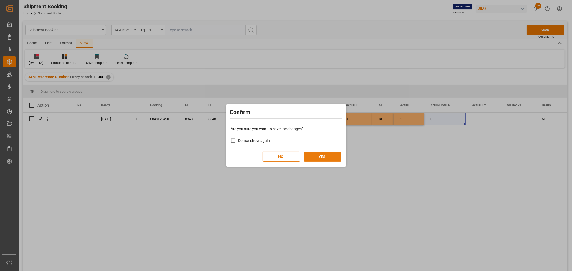
click at [319, 154] on button "YES" at bounding box center [323, 157] width 38 height 10
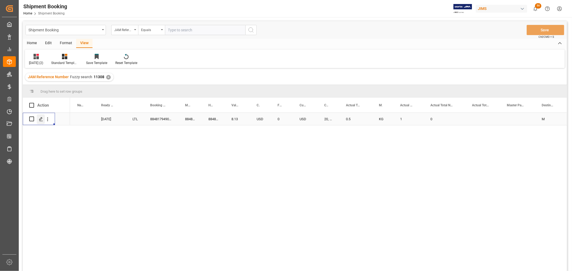
click at [39, 118] on icon "Press SPACE to select this row." at bounding box center [41, 119] width 4 height 4
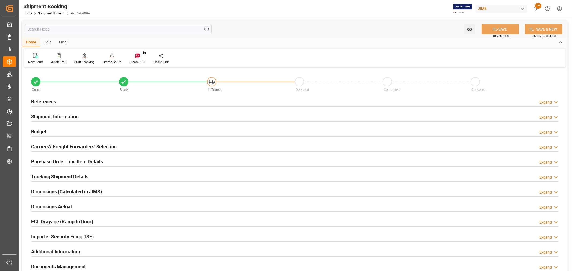
click at [67, 148] on h2 "Carriers'/ Freight Forwarders' Selection" at bounding box center [74, 146] width 86 height 7
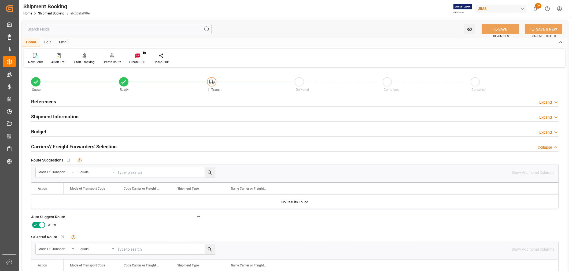
click at [49, 100] on h2 "References" at bounding box center [43, 101] width 25 height 7
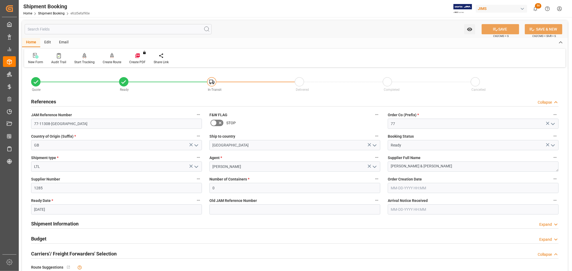
click at [49, 100] on h2 "References" at bounding box center [43, 101] width 25 height 7
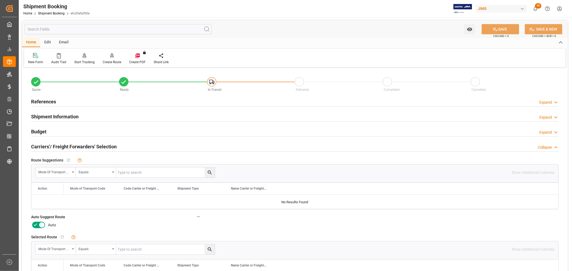
click at [41, 227] on icon at bounding box center [42, 225] width 6 height 6
click at [0, 0] on input "checkbox" at bounding box center [0, 0] width 0 height 0
click at [507, 30] on button "SAVE" at bounding box center [501, 29] width 38 height 10
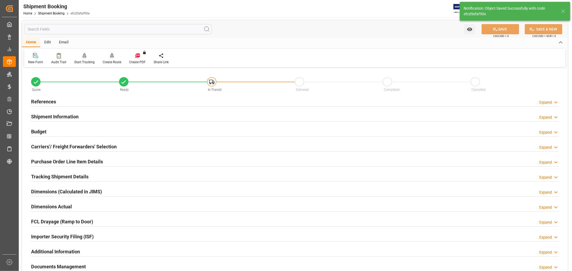
click at [116, 62] on div "Create Route" at bounding box center [112, 62] width 19 height 5
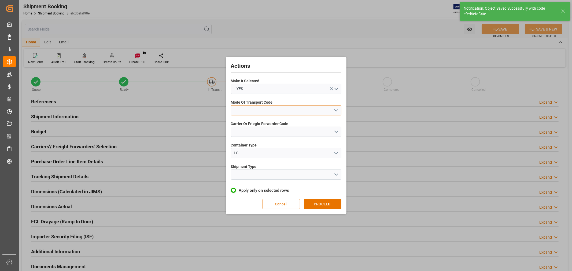
click at [241, 114] on button "open menu" at bounding box center [286, 110] width 110 height 10
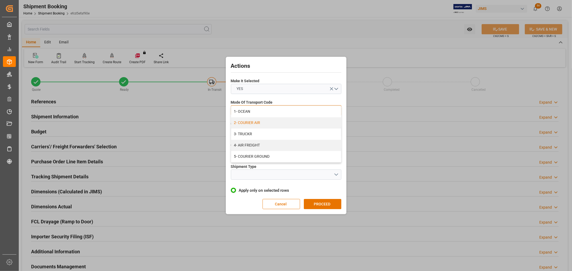
click at [244, 122] on div "2- COURIER AIR" at bounding box center [286, 122] width 110 height 11
click at [244, 130] on button "open menu" at bounding box center [286, 132] width 110 height 10
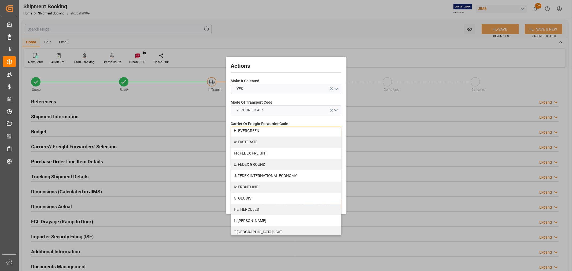
scroll to position [149, 0]
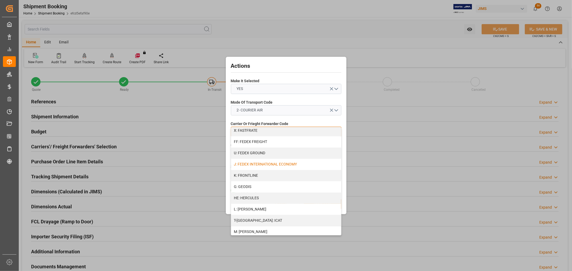
click at [266, 163] on div "J: FEDEX INTERNATIONAL ECONOMY" at bounding box center [286, 164] width 110 height 11
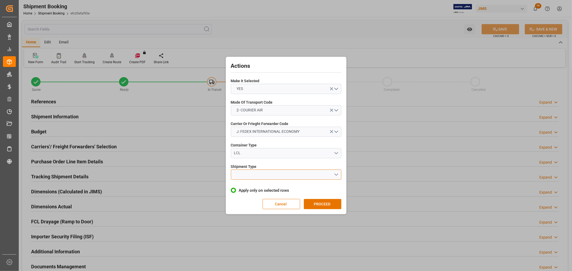
click at [252, 173] on button "open menu" at bounding box center [286, 175] width 110 height 10
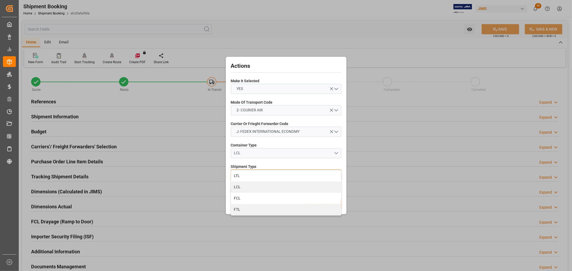
click at [239, 174] on div "LTL" at bounding box center [286, 176] width 110 height 11
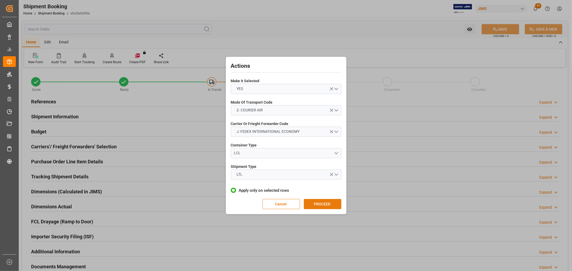
click at [326, 204] on button "PROCEED" at bounding box center [323, 204] width 38 height 10
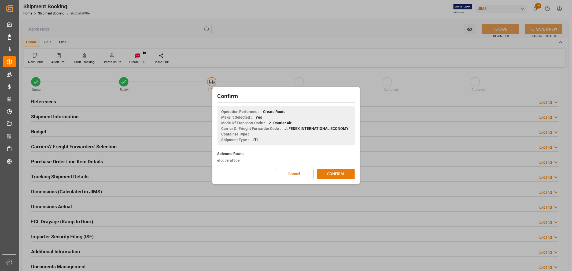
click at [330, 175] on button "CONFIRM" at bounding box center [336, 174] width 38 height 10
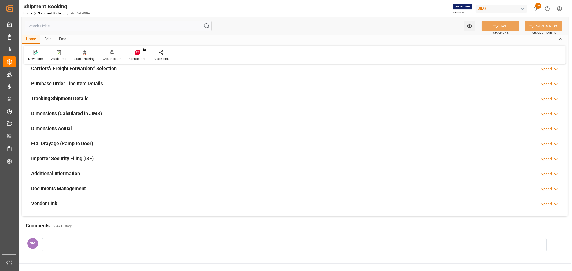
scroll to position [89, 0]
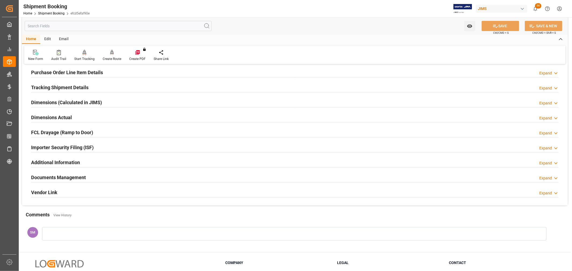
click at [63, 85] on h2 "Tracking Shipment Details" at bounding box center [59, 87] width 57 height 7
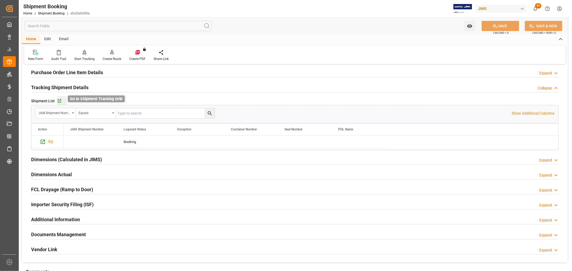
click at [60, 100] on icon "button" at bounding box center [59, 101] width 5 height 5
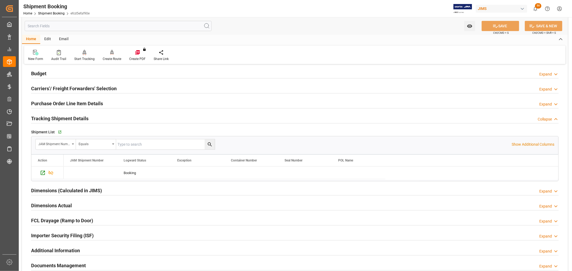
scroll to position [30, 0]
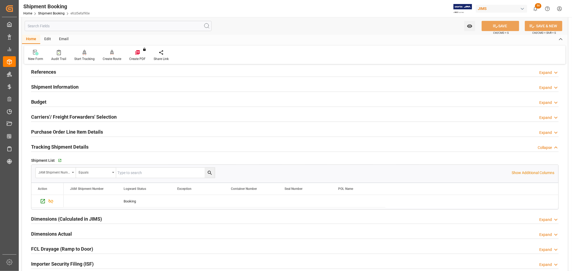
click at [49, 130] on h2 "Purchase Order Line Item Details" at bounding box center [67, 131] width 72 height 7
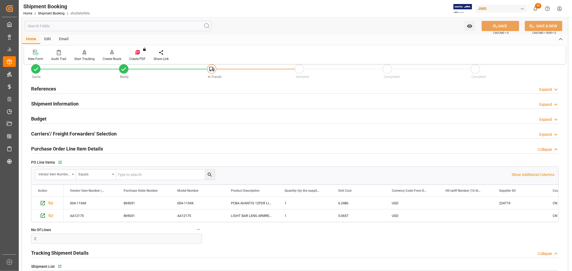
scroll to position [0, 0]
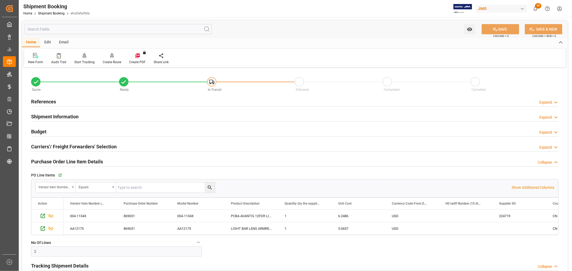
click at [50, 104] on h2 "References" at bounding box center [43, 101] width 25 height 7
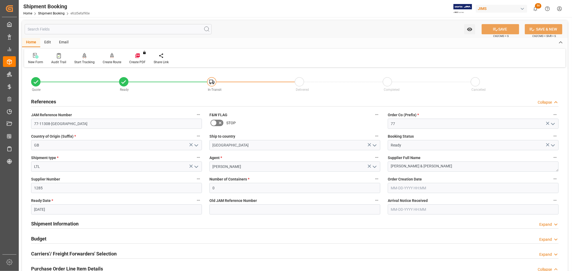
click at [50, 104] on h2 "References" at bounding box center [43, 101] width 25 height 7
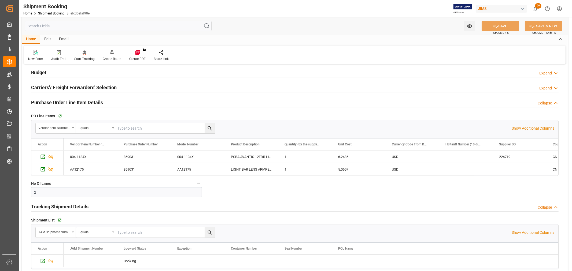
scroll to position [60, 0]
click at [58, 116] on icon "button" at bounding box center [59, 115] width 3 height 3
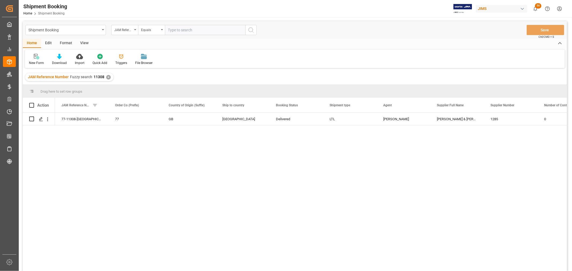
click at [85, 41] on div "View" at bounding box center [84, 43] width 16 height 9
click at [30, 60] on div "Default" at bounding box center [34, 60] width 19 height 12
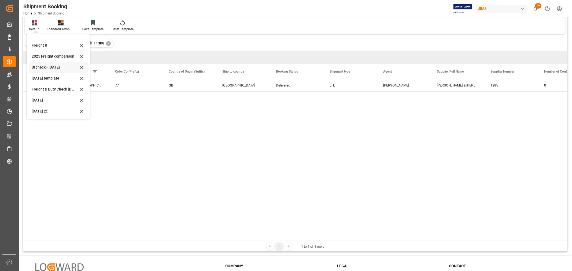
scroll to position [79, 0]
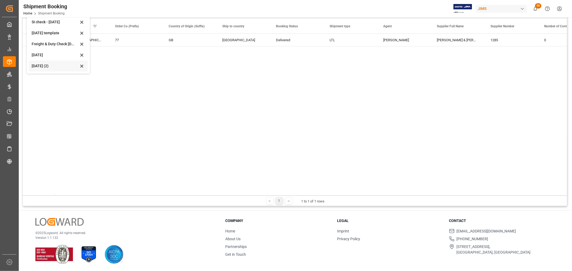
click at [39, 65] on div "Aug 2025 (2)" at bounding box center [55, 66] width 47 height 6
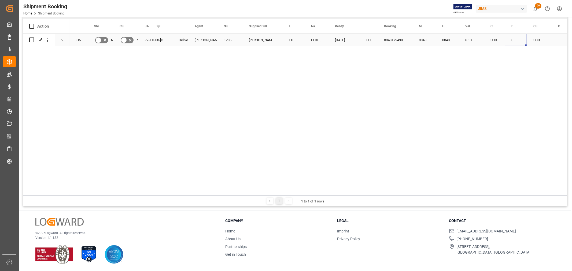
click at [512, 38] on div "0" at bounding box center [516, 40] width 22 height 12
drag, startPoint x: 514, startPoint y: 41, endPoint x: 506, endPoint y: 43, distance: 8.3
click at [506, 43] on div "0" at bounding box center [516, 43] width 22 height 19
type input "98"
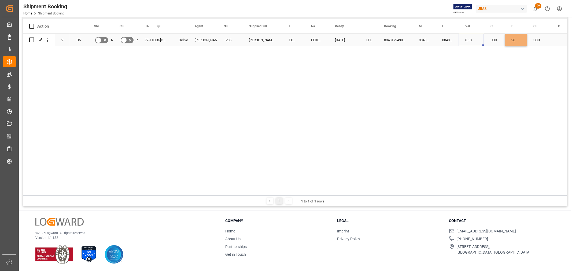
click at [480, 41] on div "8.13" at bounding box center [471, 40] width 25 height 12
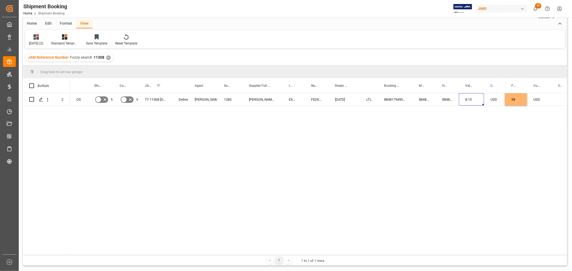
scroll to position [0, 0]
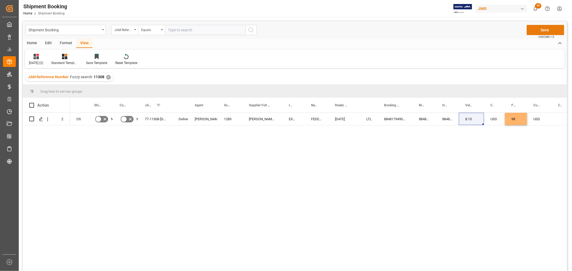
click at [540, 30] on button "Save" at bounding box center [546, 30] width 38 height 10
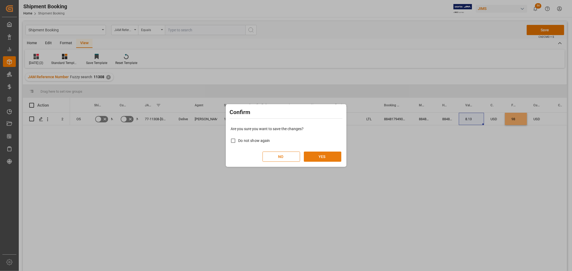
click at [320, 155] on button "YES" at bounding box center [323, 157] width 38 height 10
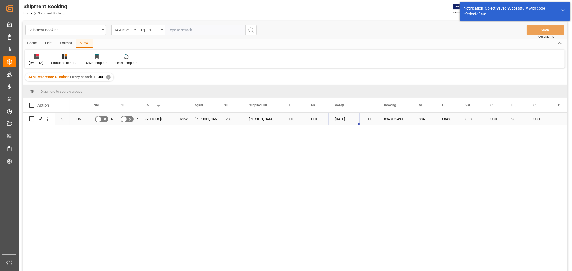
click at [353, 117] on div "[DATE]" at bounding box center [344, 119] width 31 height 12
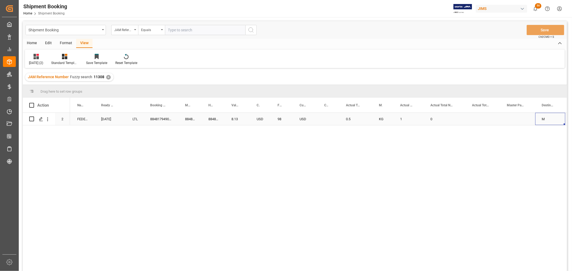
click at [442, 119] on div "0" at bounding box center [445, 119] width 42 height 12
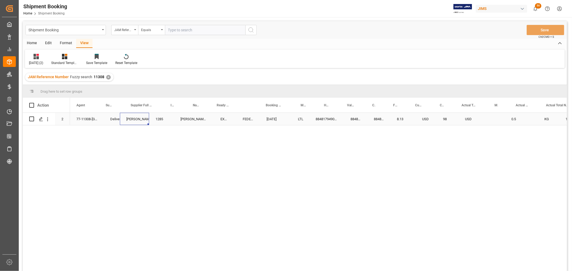
scroll to position [0, 0]
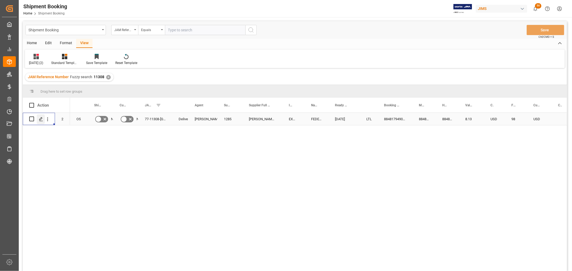
click at [40, 119] on icon "Press SPACE to select this row." at bounding box center [41, 119] width 4 height 4
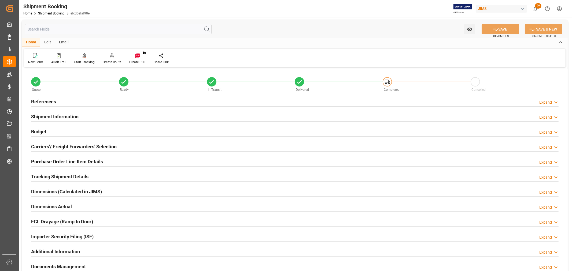
click at [61, 176] on h2 "Tracking Shipment Details" at bounding box center [59, 176] width 57 height 7
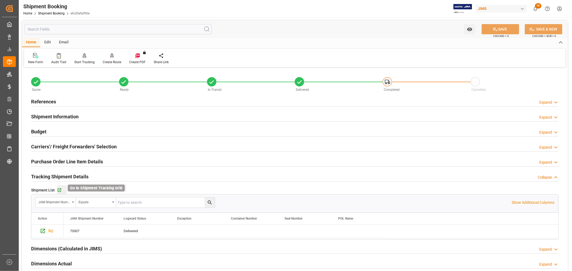
click at [59, 191] on icon "button" at bounding box center [59, 190] width 5 height 5
click at [63, 162] on h2 "Purchase Order Line Item Details" at bounding box center [67, 161] width 72 height 7
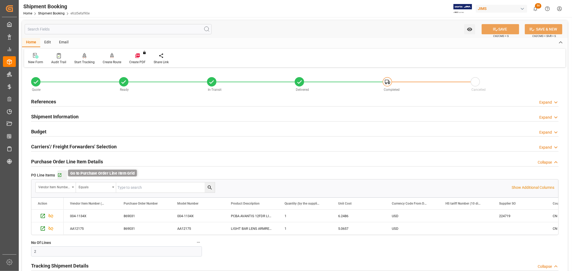
click at [61, 174] on icon "button" at bounding box center [59, 175] width 5 height 5
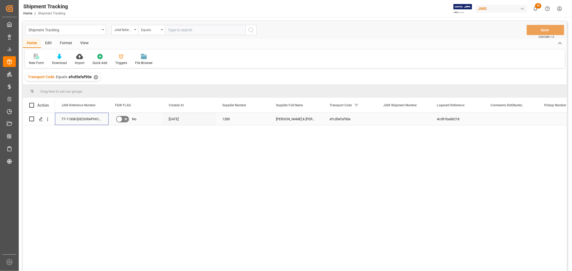
click at [68, 118] on div "77-11308-[GEOGRAPHIC_DATA]" at bounding box center [82, 119] width 54 height 12
click at [151, 138] on div "77-11308-GB No [DATE] 1285 [PERSON_NAME] & [PERSON_NAME] efcd5efaf90e 4cd91ba6b…" at bounding box center [311, 194] width 512 height 162
click at [82, 42] on div "View" at bounding box center [84, 43] width 16 height 9
click at [36, 60] on div "Default" at bounding box center [34, 60] width 19 height 12
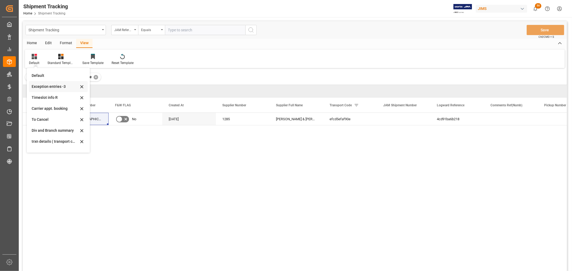
scroll to position [51, 0]
click at [52, 145] on div "[DATE]- Rev" at bounding box center [55, 146] width 47 height 6
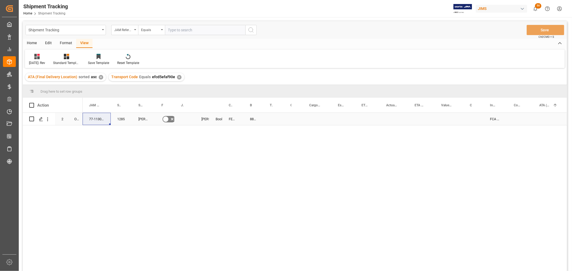
click at [180, 120] on div "Press SPACE to select this row." at bounding box center [185, 119] width 20 height 12
click at [185, 121] on input "Press SPACE to select this row." at bounding box center [185, 122] width 12 height 10
paste input "73307"
type input "73307"
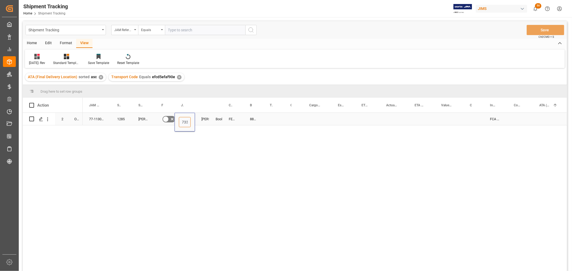
scroll to position [0, 5]
click at [212, 119] on div "Booking" at bounding box center [215, 119] width 13 height 12
click at [250, 120] on div "884817949063" at bounding box center [254, 119] width 20 height 12
drag, startPoint x: 263, startPoint y: 124, endPoint x: 283, endPoint y: 125, distance: 20.4
click at [304, 123] on div "Press SPACE to select this row." at bounding box center [317, 119] width 29 height 12
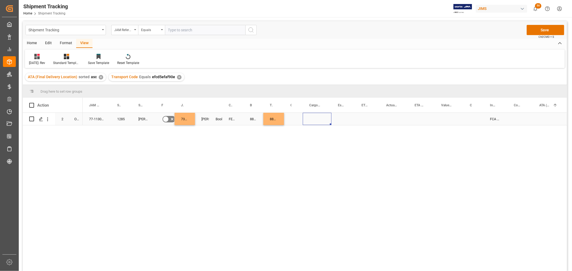
click at [315, 120] on div "Press SPACE to select this row." at bounding box center [317, 119] width 29 height 12
click at [294, 138] on div "77-11308-GB 1285 [PERSON_NAME] & [PERSON_NAME] No 73307 [PERSON_NAME] Booking F…" at bounding box center [325, 194] width 484 height 162
click at [288, 119] on div "Press SPACE to select this row." at bounding box center [293, 119] width 19 height 12
click at [296, 123] on button "Select" at bounding box center [294, 122] width 12 height 10
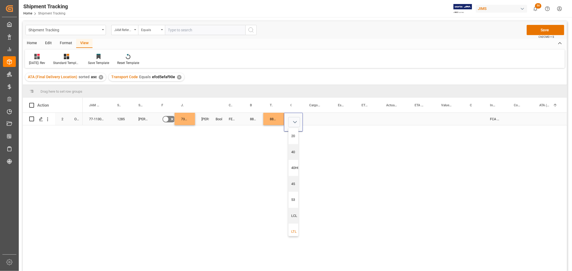
click at [292, 231] on div "LTL" at bounding box center [296, 231] width 9 height 5
click at [323, 119] on div "Press SPACE to select this row." at bounding box center [317, 119] width 29 height 12
click at [310, 119] on div "Press SPACE to select this row." at bounding box center [317, 119] width 29 height 12
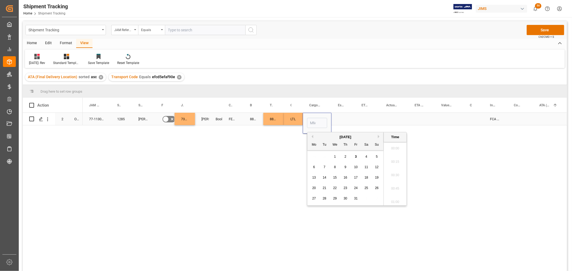
scroll to position [726, 0]
click at [333, 157] on div "1" at bounding box center [335, 157] width 7 height 6
type input "10-01-2025 00:00"
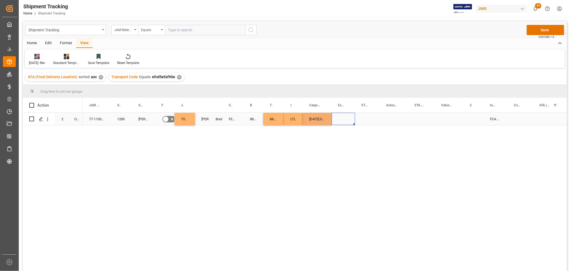
click at [341, 117] on div "Press SPACE to select this row." at bounding box center [343, 119] width 24 height 12
click at [323, 119] on div "10-01-2025 00:00:00" at bounding box center [317, 119] width 29 height 12
drag, startPoint x: 330, startPoint y: 124, endPoint x: 347, endPoint y: 124, distance: 16.9
click at [342, 116] on div "10-01-2025 00:00:00" at bounding box center [343, 119] width 24 height 12
drag, startPoint x: 353, startPoint y: 124, endPoint x: 394, endPoint y: 123, distance: 40.5
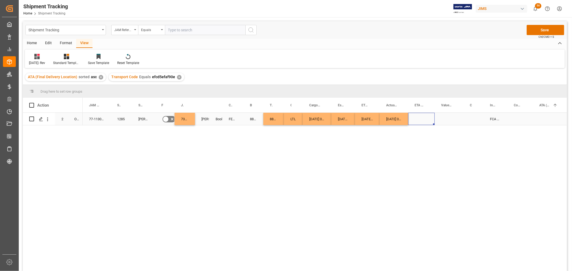
click at [419, 118] on div "Press SPACE to select this row." at bounding box center [421, 119] width 27 height 12
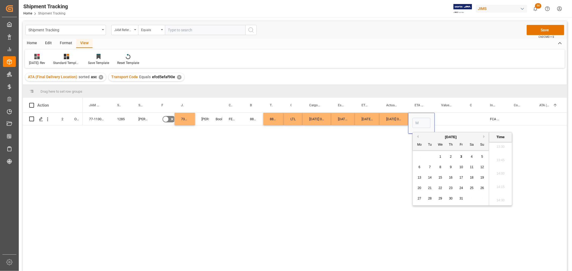
click at [460, 156] on span "3" at bounding box center [461, 157] width 2 height 4
type input "10-03-2025 00:00"
click at [398, 119] on div "10-01-2025 00:00:00" at bounding box center [394, 119] width 28 height 12
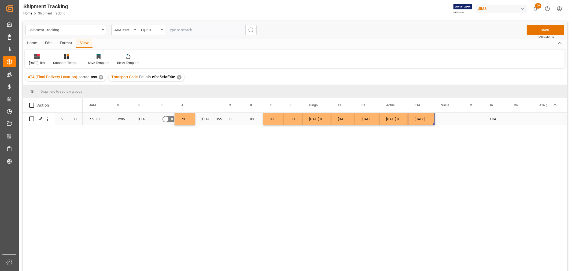
click at [421, 118] on div "10-03-2025 00:00:00" at bounding box center [421, 119] width 27 height 12
click at [547, 113] on div "Press SPACE to select this row." at bounding box center [551, 119] width 36 height 12
click at [519, 137] on div "77-11308-GB 1285 Allen & Heath No 73307 Shyamala Mantha Booking FEDEX INTERNATI…" at bounding box center [325, 194] width 484 height 162
click at [554, 25] on button "Save" at bounding box center [546, 30] width 38 height 10
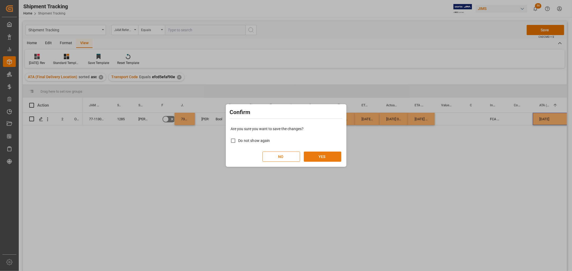
click at [321, 156] on button "YES" at bounding box center [323, 157] width 38 height 10
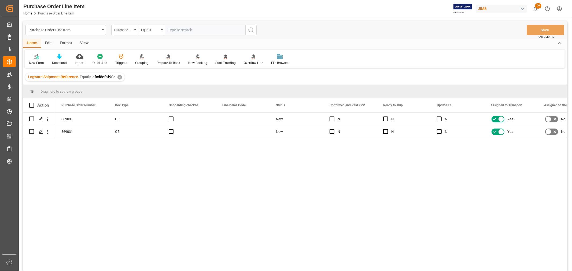
click at [83, 42] on div "View" at bounding box center [84, 43] width 16 height 9
click at [32, 59] on div "Default" at bounding box center [34, 60] width 19 height 12
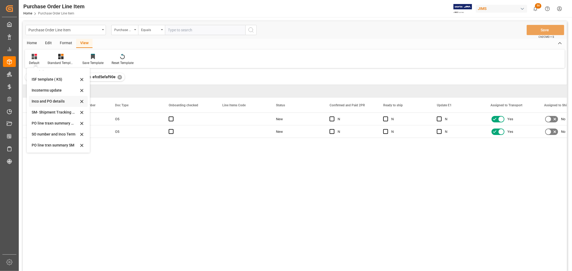
scroll to position [30, 0]
click at [41, 97] on div "Incoterms update" at bounding box center [58, 100] width 59 height 11
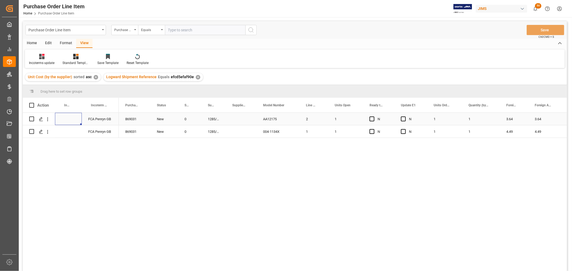
click at [69, 116] on div "Press SPACE to select this row." at bounding box center [68, 119] width 27 height 12
click at [68, 116] on div "Press SPACE to select this row." at bounding box center [68, 119] width 27 height 12
click at [68, 119] on input "Press SPACE to select this row." at bounding box center [68, 122] width 18 height 10
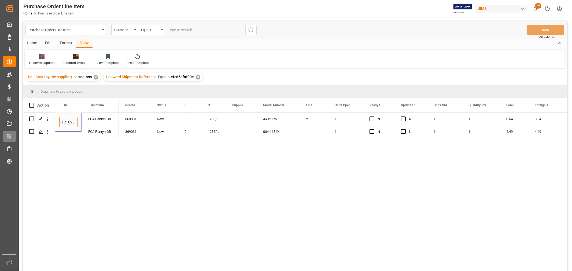
type input "EXW PENRYN TR109LU"
click at [105, 126] on div "FCA Penryn GB" at bounding box center [100, 132] width 37 height 12
click at [73, 122] on div "EXW PENRYN TR109LU" at bounding box center [68, 119] width 27 height 12
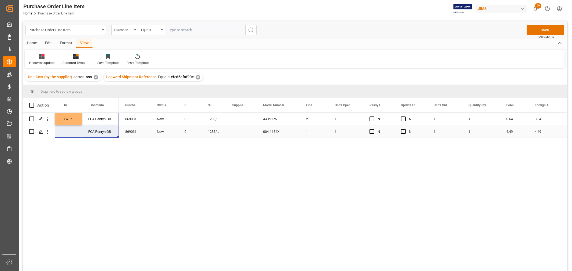
drag, startPoint x: 82, startPoint y: 125, endPoint x: 67, endPoint y: 131, distance: 16.0
click at [67, 131] on div "EXW PENRYN TR109LU FCA Penryn GB FCA Penryn GB" at bounding box center [71, 125] width 96 height 25
click at [80, 151] on div "EXW PENRYN TR109LU FCA Penryn GB FCA Penryn GB 869031 New 0 1285/EU2 AA12175 2 …" at bounding box center [295, 193] width 544 height 160
click at [97, 123] on div "FCA Penryn GB" at bounding box center [100, 119] width 37 height 12
click at [67, 119] on div "EXW PENRYN TR109LU" at bounding box center [68, 119] width 27 height 12
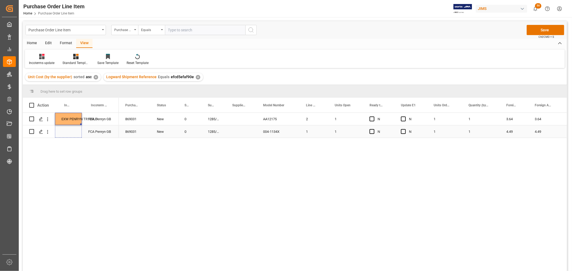
drag, startPoint x: 80, startPoint y: 124, endPoint x: 79, endPoint y: 134, distance: 10.1
click at [545, 30] on button "Save" at bounding box center [546, 30] width 38 height 10
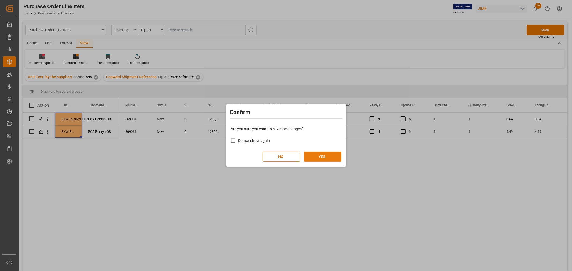
click at [331, 155] on button "YES" at bounding box center [323, 157] width 38 height 10
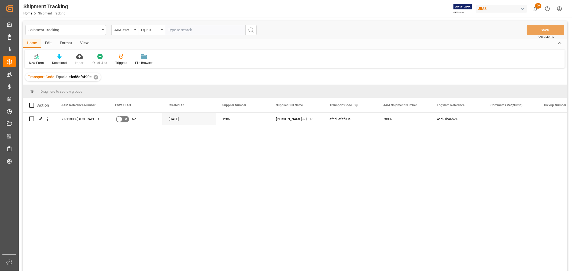
click at [82, 41] on div "View" at bounding box center [84, 43] width 16 height 9
click at [33, 57] on icon at bounding box center [34, 56] width 5 height 5
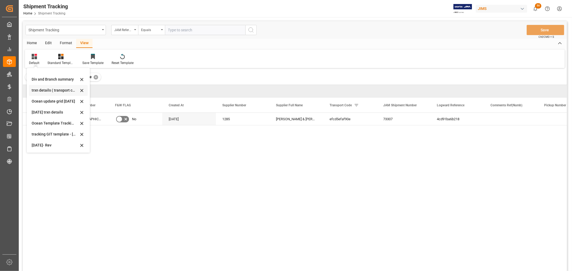
scroll to position [60, 0]
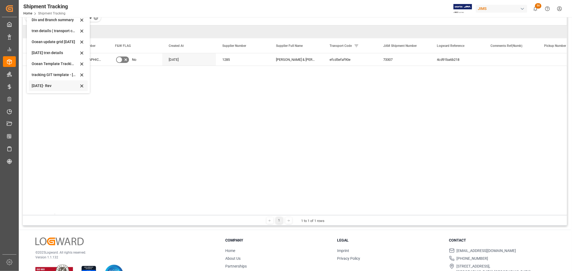
click at [42, 86] on div "[DATE]- Rev" at bounding box center [55, 86] width 47 height 6
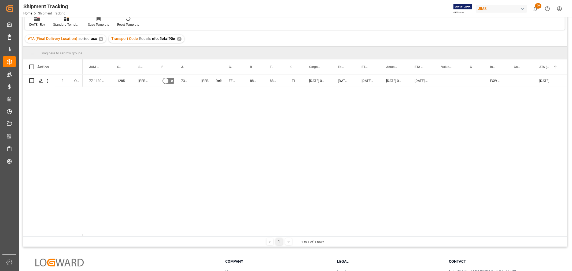
scroll to position [30, 0]
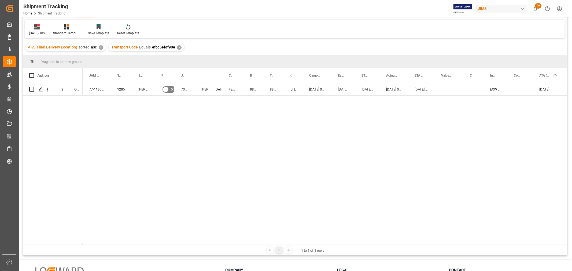
click at [201, 116] on div "77-11308-GB 1285 [PERSON_NAME] & [PERSON_NAME] No 73307 [PERSON_NAME] Delivered…" at bounding box center [325, 164] width 484 height 162
click at [80, 103] on div "2 O5 77-11308-GB 1285 Allen & Heath No 73307 Shyamala Mantha Delivered FEDEX IN…" at bounding box center [295, 163] width 544 height 160
click at [39, 89] on icon "Press SPACE to select this row." at bounding box center [41, 89] width 4 height 4
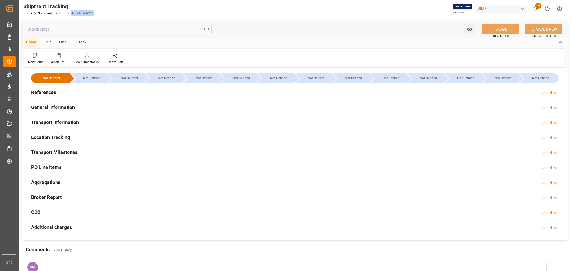
drag, startPoint x: 71, startPoint y: 14, endPoint x: 92, endPoint y: 14, distance: 20.7
click at [92, 14] on span "4cd91ba6b218" at bounding box center [82, 14] width 22 height 4
copy link "4cd91ba6b218"
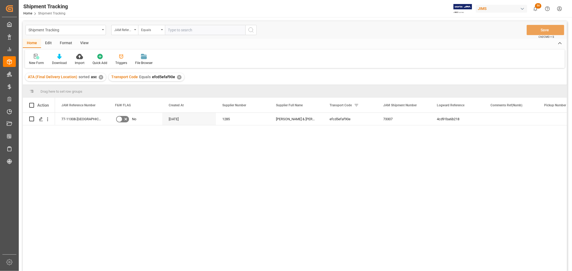
click at [81, 42] on div "View" at bounding box center [84, 43] width 16 height 9
click at [34, 61] on div "Default" at bounding box center [34, 63] width 10 height 5
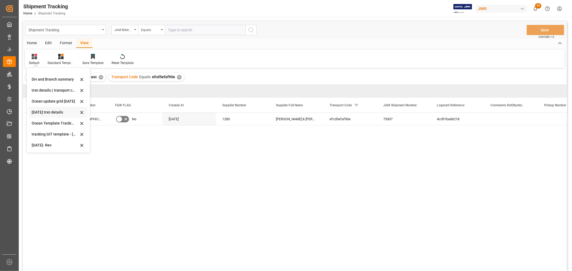
scroll to position [60, 0]
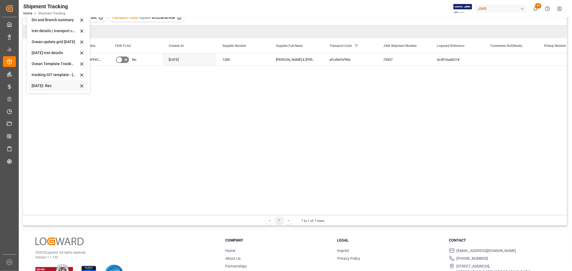
click at [38, 86] on div "Oct 2025- Rev" at bounding box center [55, 86] width 47 height 6
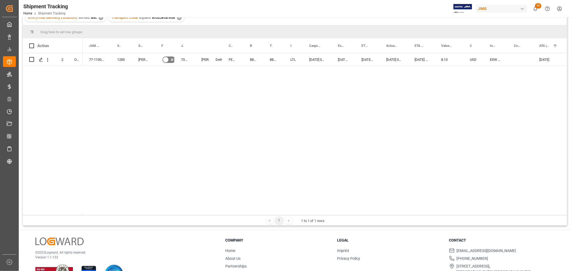
click at [178, 93] on div "77-11308-GB No 1285 Allen & Heath 73307 Delivered Shyamala Mantha FEDEX INTERNA…" at bounding box center [325, 134] width 484 height 162
click at [186, 57] on div "73307" at bounding box center [185, 59] width 20 height 12
click at [194, 45] on div at bounding box center [195, 45] width 2 height 15
click at [182, 58] on div "73307" at bounding box center [185, 59] width 20 height 12
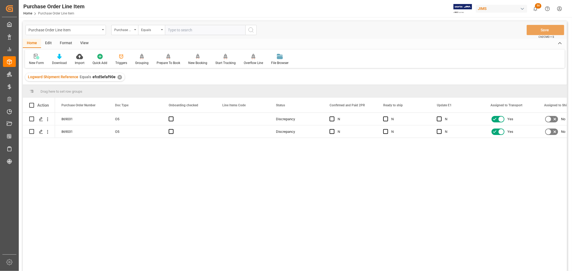
click at [83, 45] on div "View" at bounding box center [84, 43] width 16 height 9
click at [32, 61] on div "Default" at bounding box center [34, 63] width 10 height 5
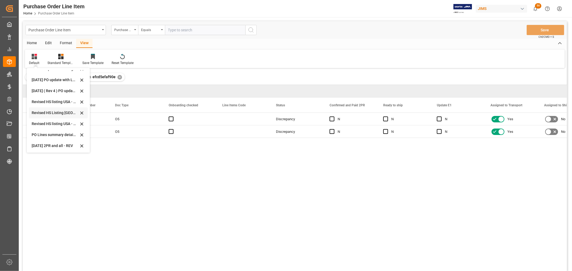
scroll to position [150, 0]
click at [41, 145] on div "[DATE] 2PR and all - REV" at bounding box center [55, 146] width 47 height 6
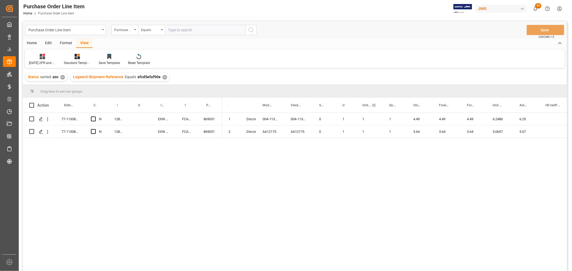
click at [361, 112] on div "Units Ordered" at bounding box center [369, 105] width 27 height 15
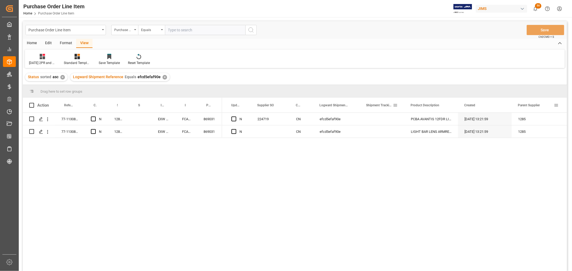
scroll to position [0, 447]
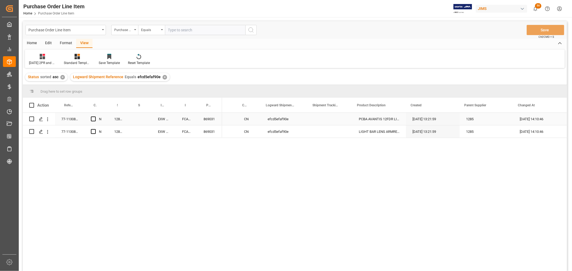
click at [319, 116] on div "Press SPACE to select this row." at bounding box center [330, 119] width 45 height 12
click at [319, 120] on input "Press SPACE to select this row." at bounding box center [330, 122] width 36 height 10
paste input "4cd91ba6b218"
type input "4cd91ba6b218"
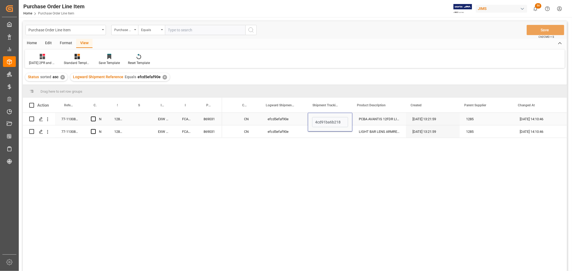
click at [296, 119] on div "efcd5efaf90e" at bounding box center [284, 119] width 47 height 12
click at [325, 119] on div "4cd91ba6b218" at bounding box center [330, 119] width 45 height 12
drag, startPoint x: 349, startPoint y: 125, endPoint x: 349, endPoint y: 130, distance: 4.8
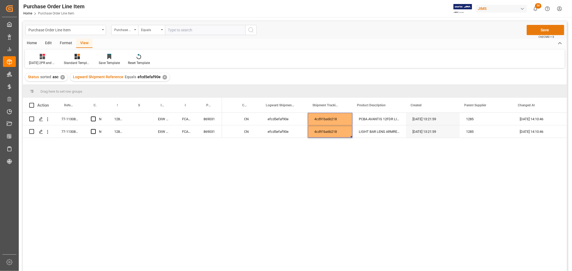
click at [540, 32] on button "Save" at bounding box center [546, 30] width 38 height 10
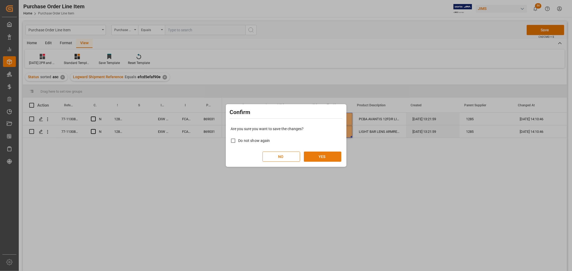
click at [315, 157] on button "YES" at bounding box center [323, 157] width 38 height 10
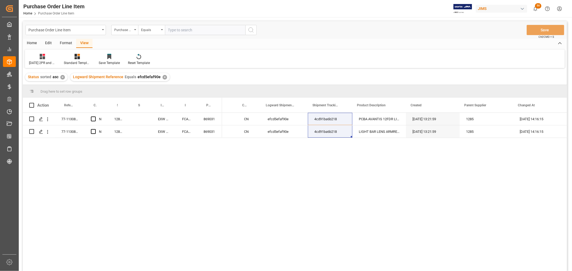
click at [255, 146] on div "USD N 224719 CN efcd5efaf90e 4cd91ba6b218 PCBA AVANTIS 12FDR LIGHTBAR 09-30-202…" at bounding box center [394, 194] width 345 height 162
click at [82, 42] on div "View" at bounding box center [84, 43] width 16 height 9
click at [44, 61] on div "Sept 2025 2PR and all - REV" at bounding box center [42, 63] width 27 height 5
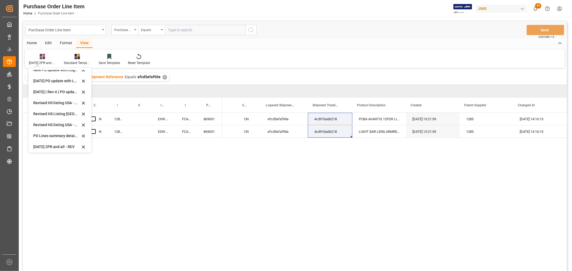
scroll to position [149, 0]
click at [38, 115] on div "Revised HS Listing Canada" at bounding box center [56, 114] width 47 height 6
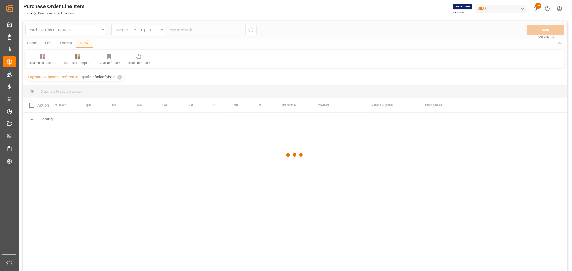
scroll to position [0, 65]
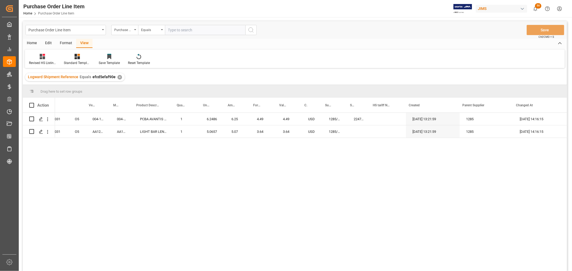
click at [222, 149] on div "1 77-11308-GB 869031 O5 004-1134X 004-1134X PCBA AVANTIS 12FDR LIGHTBAR 1 6.248…" at bounding box center [311, 194] width 512 height 162
click at [173, 149] on div "1 77-11308-GB 869031 O5 004-1134X 004-1134X PCBA AVANTIS 12FDR LIGHTBAR 1 6.248…" at bounding box center [311, 194] width 512 height 162
click at [140, 132] on div "LIGHT BAR LENS ARMREST V2 AVAN" at bounding box center [154, 132] width 40 height 12
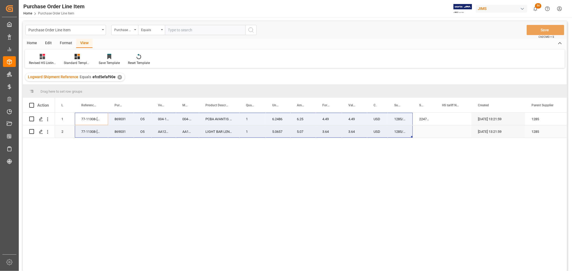
drag, startPoint x: 92, startPoint y: 116, endPoint x: 398, endPoint y: 129, distance: 306.3
click at [398, 129] on div "1 77-11308-GB 869031 O5 004-1134X 004-1134X PCBA AVANTIS 12FDR LIGHTBAR 1 6.248…" at bounding box center [343, 125] width 577 height 25
click at [266, 207] on div "1 77-11308-GB 869031 O5 004-1134X 004-1134X PCBA AVANTIS 12FDR LIGHTBAR 1 6.248…" at bounding box center [311, 194] width 512 height 162
click at [349, 167] on div "1 77-11308-GB 869031 O5 004-1134X 004-1134X PCBA AVANTIS 12FDR LIGHTBAR 1 6.248…" at bounding box center [311, 194] width 512 height 162
click at [148, 160] on div "1 77-11308-GB 869031 O5 004-1134X 004-1134X PCBA AVANTIS 12FDR LIGHTBAR 1 6.248…" at bounding box center [311, 194] width 512 height 162
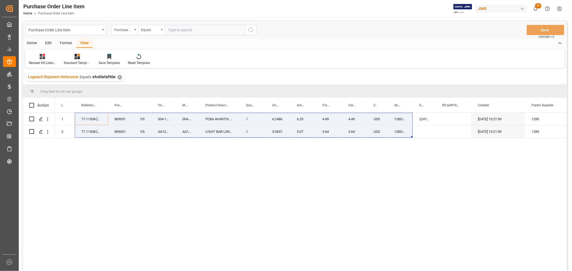
click at [296, 195] on div "1 77-11308-GB 869031 O5 004-1134X 004-1134X PCBA AVANTIS 12FDR LIGHTBAR 1 6.248…" at bounding box center [311, 194] width 512 height 162
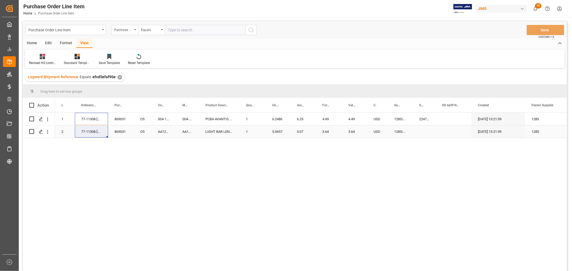
drag, startPoint x: 92, startPoint y: 118, endPoint x: 94, endPoint y: 129, distance: 10.9
click at [94, 129] on div "1 77-11308-GB 869031 O5 004-1134X 004-1134X PCBA AVANTIS 12FDR LIGHTBAR 1 6.248…" at bounding box center [343, 125] width 577 height 25
click at [283, 157] on div "1 77-11308-GB 869031 O5 004-1134X 004-1134X PCBA AVANTIS 12FDR LIGHTBAR 1 6.248…" at bounding box center [311, 194] width 512 height 162
click at [240, 176] on div "1 77-11308-GB 869031 O5 004-1134X 004-1134X PCBA AVANTIS 12FDR LIGHTBAR 1 6.248…" at bounding box center [311, 194] width 512 height 162
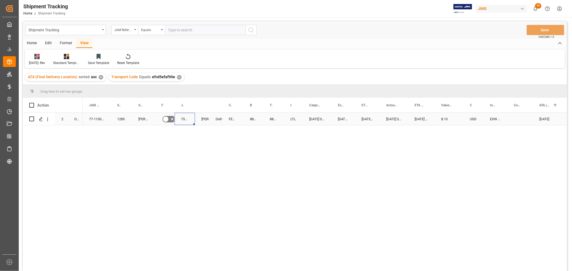
scroll to position [60, 0]
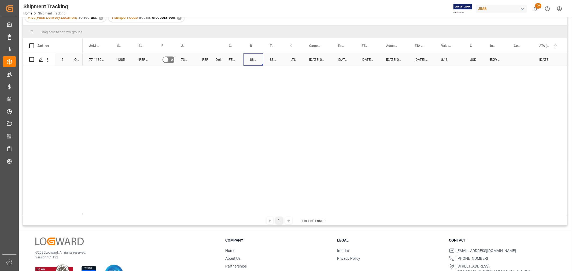
click at [251, 58] on div "884817949063" at bounding box center [254, 59] width 20 height 12
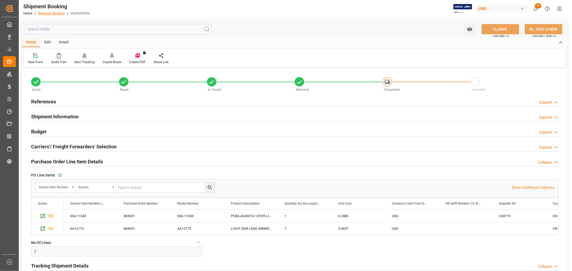
click at [46, 13] on link "Shipment Booking" at bounding box center [51, 14] width 27 height 4
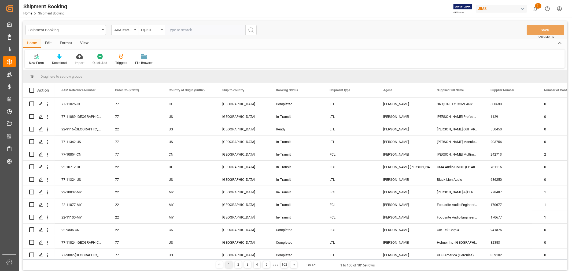
click at [162, 31] on div "Equals" at bounding box center [151, 30] width 27 height 10
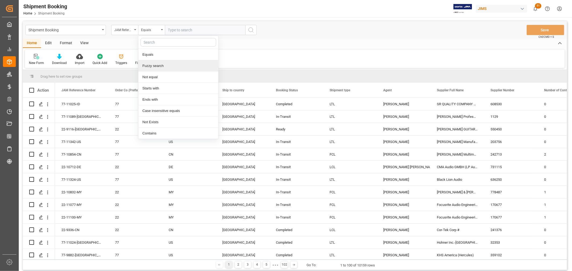
click at [155, 67] on div "Fuzzy search" at bounding box center [178, 65] width 80 height 11
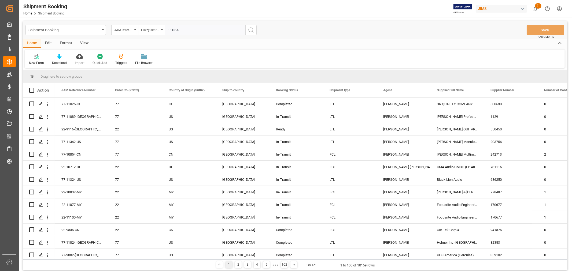
type input "11034"
click at [252, 30] on icon "search button" at bounding box center [251, 30] width 6 height 6
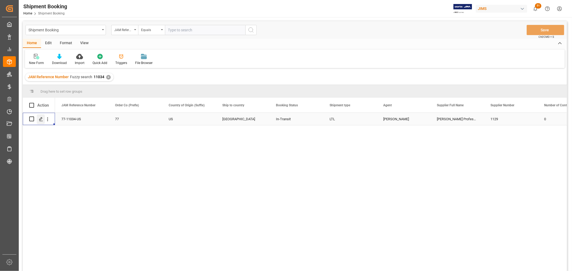
click at [41, 120] on icon "Press SPACE to select this row." at bounding box center [41, 119] width 4 height 4
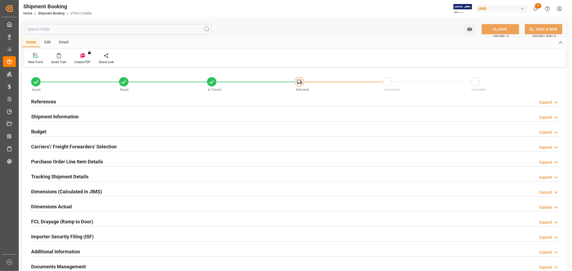
type input "0"
type input "307.1337"
type input "315"
type input "8089.67"
click at [39, 133] on h2 "Budget" at bounding box center [38, 131] width 15 height 7
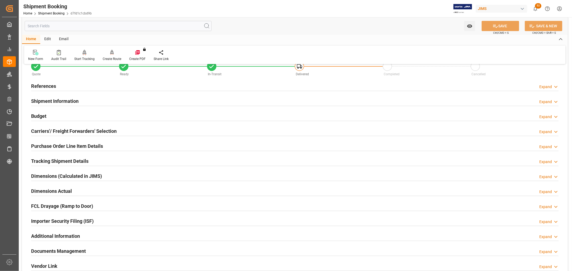
scroll to position [30, 0]
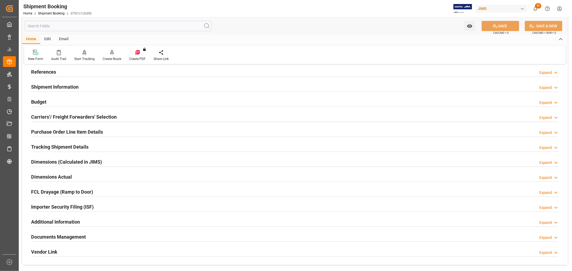
click at [62, 239] on h2 "Documents Management" at bounding box center [58, 237] width 55 height 7
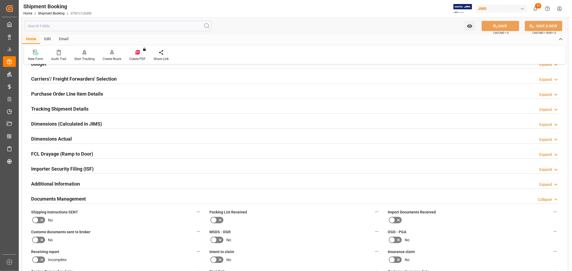
scroll to position [149, 0]
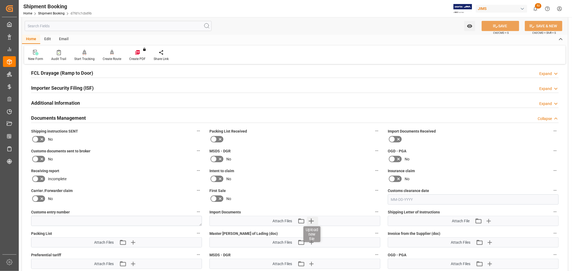
click at [311, 222] on icon "button" at bounding box center [311, 221] width 9 height 9
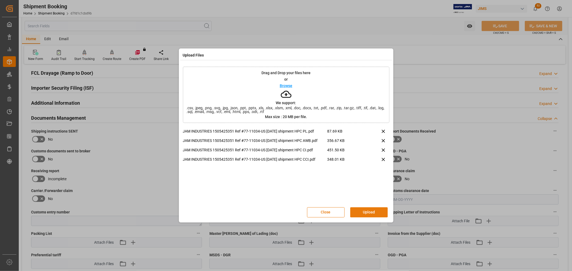
click at [371, 210] on button "Upload" at bounding box center [369, 213] width 38 height 10
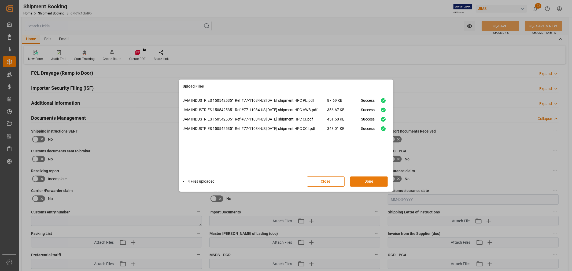
click at [363, 181] on button "Done" at bounding box center [369, 182] width 38 height 10
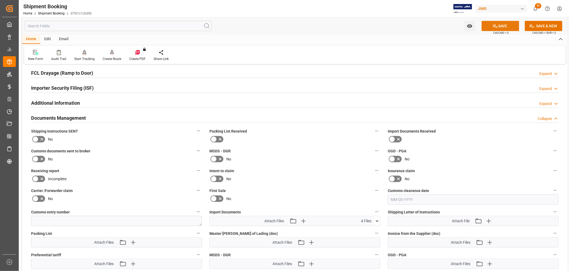
click at [496, 27] on icon at bounding box center [495, 26] width 5 height 3
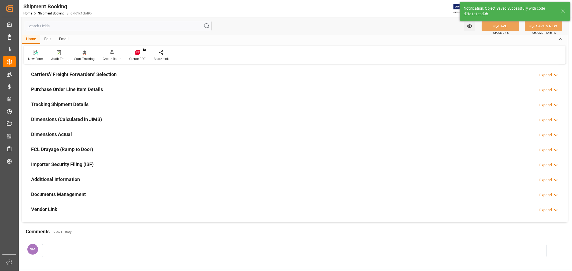
scroll to position [72, 0]
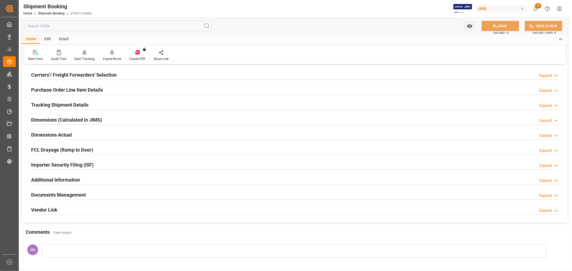
click at [50, 195] on h2 "Documents Management" at bounding box center [58, 194] width 55 height 7
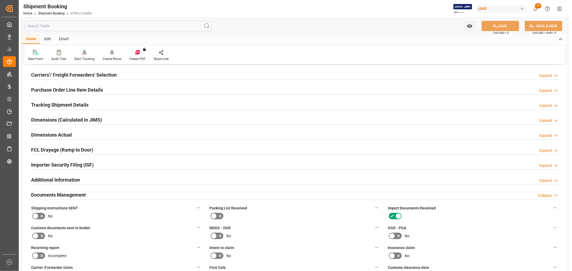
click at [50, 195] on h2 "Documents Management" at bounding box center [58, 194] width 55 height 7
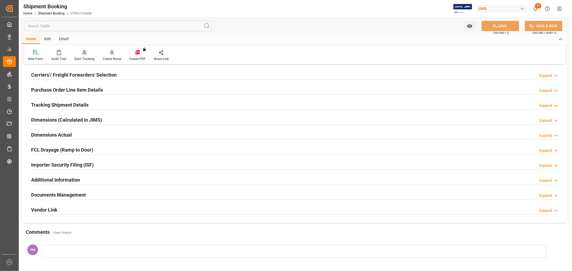
click at [69, 197] on h2 "Documents Management" at bounding box center [58, 194] width 55 height 7
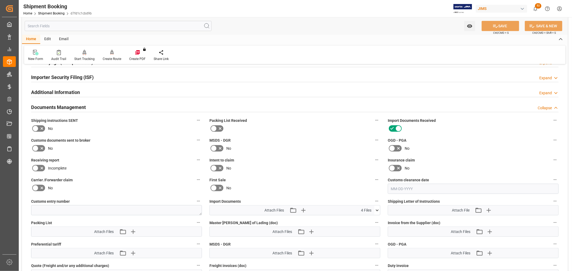
scroll to position [161, 0]
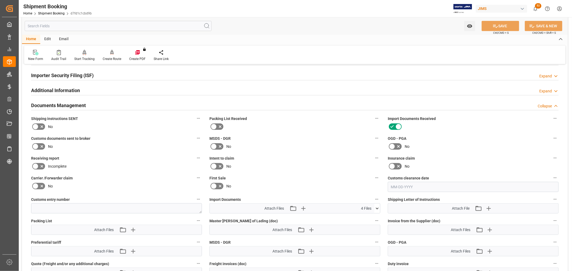
click at [377, 208] on icon at bounding box center [377, 209] width 3 height 2
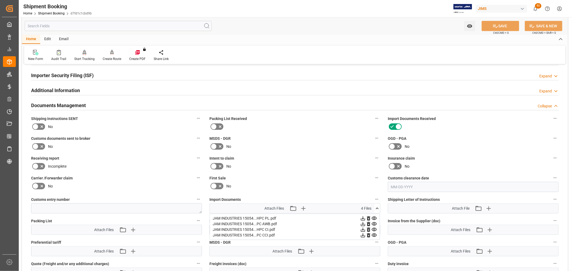
click at [369, 217] on icon at bounding box center [368, 219] width 3 height 4
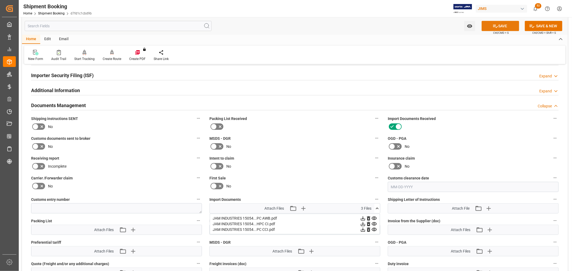
click at [506, 26] on button "SAVE" at bounding box center [501, 26] width 38 height 10
click at [132, 229] on icon "button" at bounding box center [132, 230] width 9 height 9
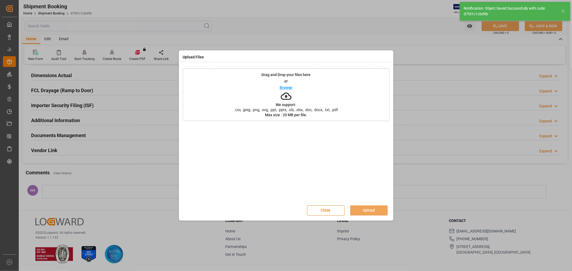
scroll to position [132, 0]
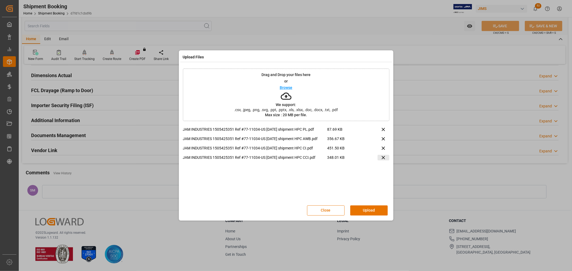
click at [382, 159] on icon at bounding box center [384, 158] width 6 height 6
click at [384, 148] on icon at bounding box center [383, 148] width 3 height 3
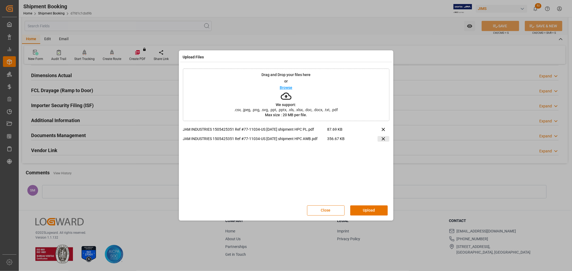
click at [384, 139] on icon at bounding box center [384, 139] width 6 height 6
click at [373, 209] on button "Upload" at bounding box center [369, 211] width 38 height 10
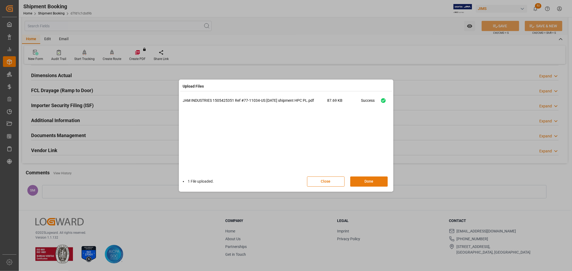
click at [376, 178] on button "Done" at bounding box center [369, 182] width 38 height 10
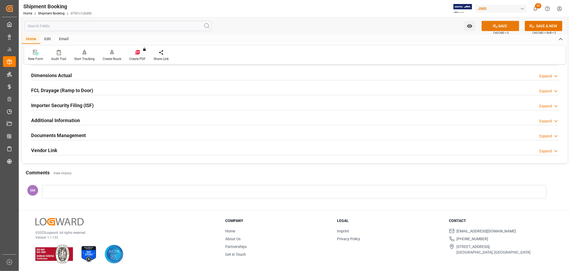
click at [496, 26] on icon at bounding box center [496, 26] width 6 height 6
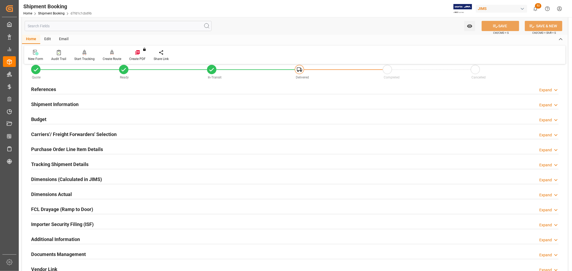
scroll to position [0, 0]
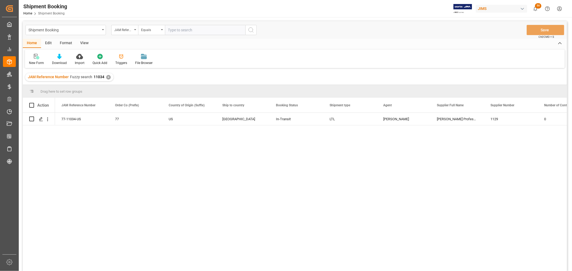
click at [86, 41] on div "View" at bounding box center [84, 43] width 16 height 9
click at [31, 60] on div "Default" at bounding box center [34, 60] width 19 height 12
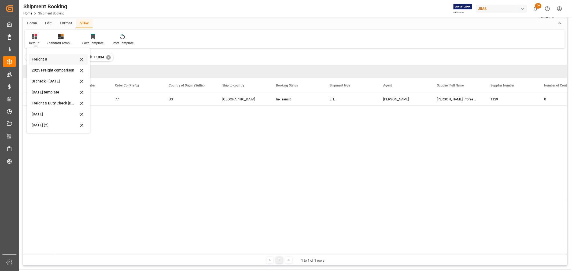
scroll to position [30, 0]
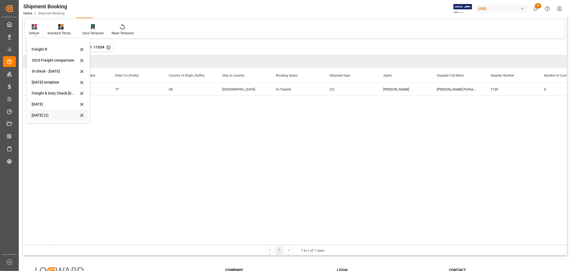
click at [41, 116] on div "Aug 2025 (2)" at bounding box center [55, 116] width 47 height 6
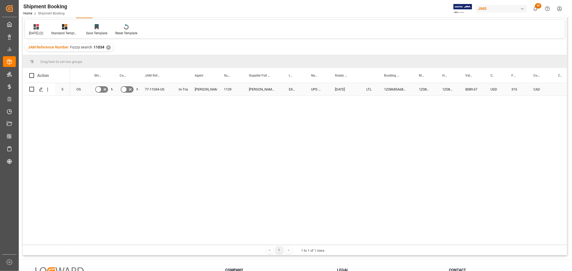
click at [396, 87] on div "1Z08685A6870146732" at bounding box center [395, 89] width 35 height 12
click at [112, 133] on div "O5 No No 77-11034-US In-Transit Shyamala Mantha 1129 Harman Professional, Inc. …" at bounding box center [318, 164] width 497 height 162
click at [105, 105] on div "O5 No No 77-11034-US In-Transit Shyamala Mantha 1129 Harman Professional, Inc. …" at bounding box center [318, 164] width 497 height 162
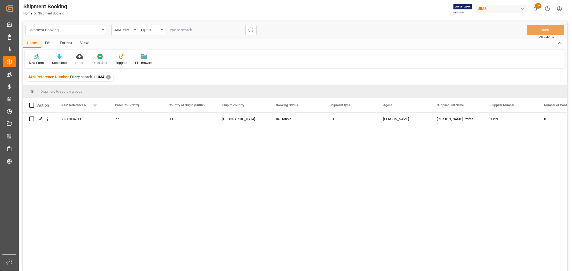
click at [86, 42] on div "View" at bounding box center [84, 43] width 16 height 9
click at [35, 63] on div "Default" at bounding box center [34, 63] width 10 height 5
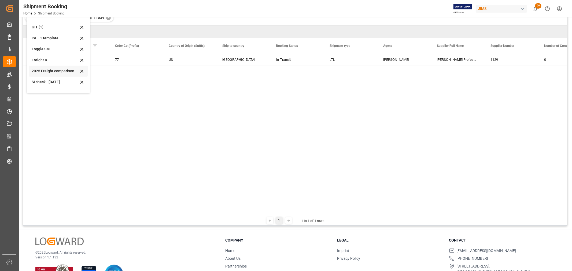
scroll to position [30, 0]
click at [44, 83] on div "[DATE]" at bounding box center [55, 86] width 47 height 6
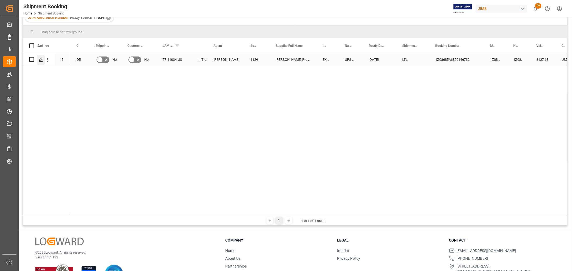
click at [40, 60] on polygon "Press SPACE to select this row." at bounding box center [40, 59] width 3 height 3
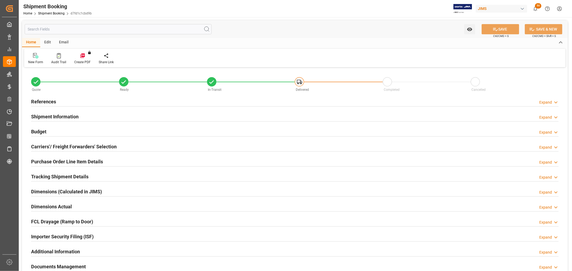
type input "52"
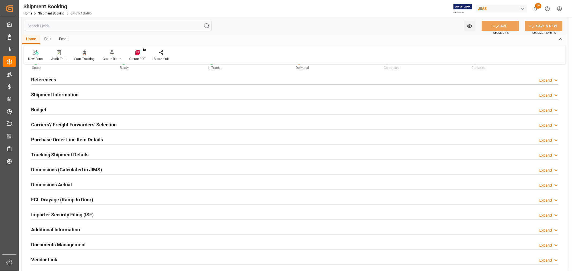
scroll to position [60, 0]
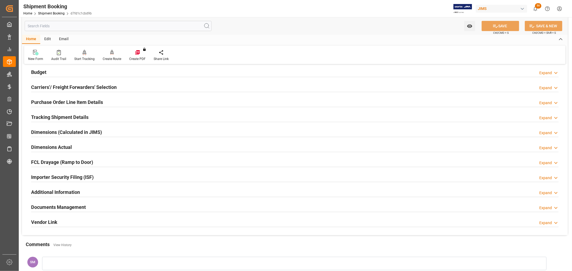
click at [46, 102] on h2 "Purchase Order Line Item Details" at bounding box center [67, 102] width 72 height 7
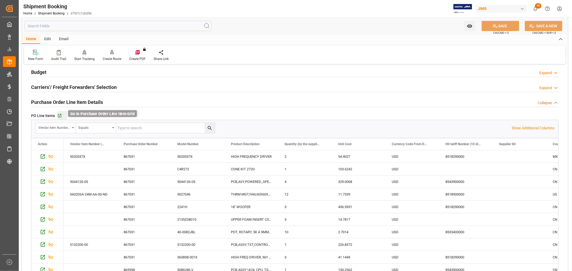
click at [60, 116] on icon "button" at bounding box center [59, 116] width 5 height 5
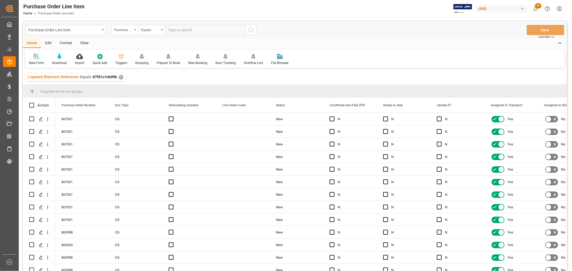
click at [79, 44] on div "View" at bounding box center [84, 43] width 16 height 9
click at [34, 59] on div "Default" at bounding box center [34, 60] width 19 height 12
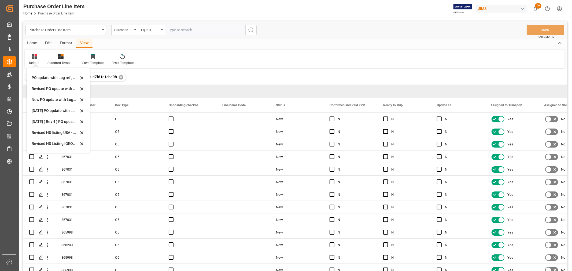
scroll to position [119, 0]
click at [51, 142] on div "Revised HS Listing [GEOGRAPHIC_DATA]" at bounding box center [55, 144] width 47 height 6
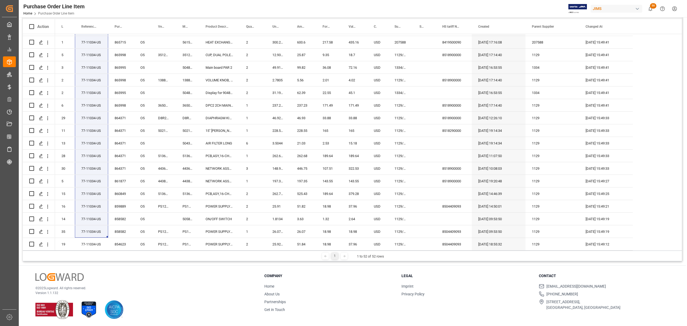
scroll to position [79, 0]
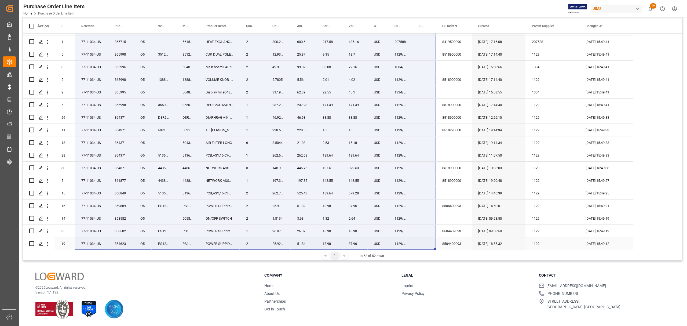
drag, startPoint x: 88, startPoint y: 119, endPoint x: 433, endPoint y: 241, distance: 365.5
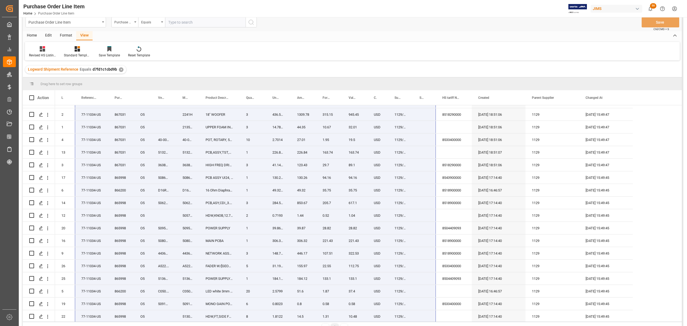
scroll to position [0, 0]
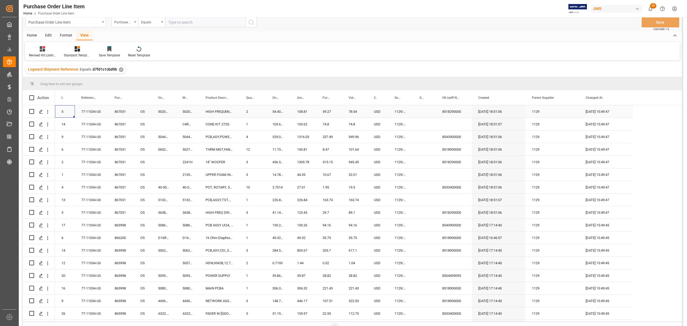
click at [65, 111] on div "5" at bounding box center [65, 111] width 20 height 12
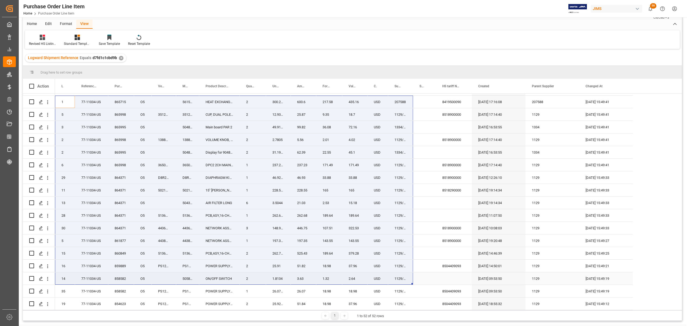
scroll to position [8, 0]
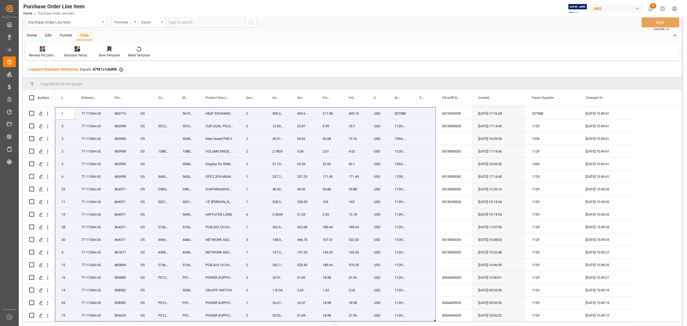
drag, startPoint x: 58, startPoint y: 113, endPoint x: 424, endPoint y: 319, distance: 419.7
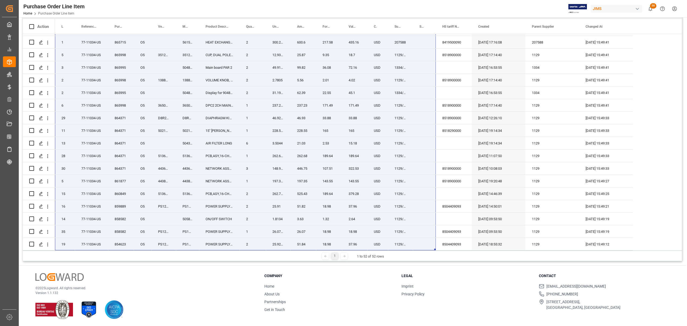
scroll to position [79, 0]
drag, startPoint x: 65, startPoint y: 117, endPoint x: 421, endPoint y: 304, distance: 401.6
click at [421, 271] on div "Purchase Order Line Item Purchase Order Number Equals Save Ctrl/CMD + S Home Ed…" at bounding box center [352, 132] width 667 height 388
